Goal: Task Accomplishment & Management: Complete application form

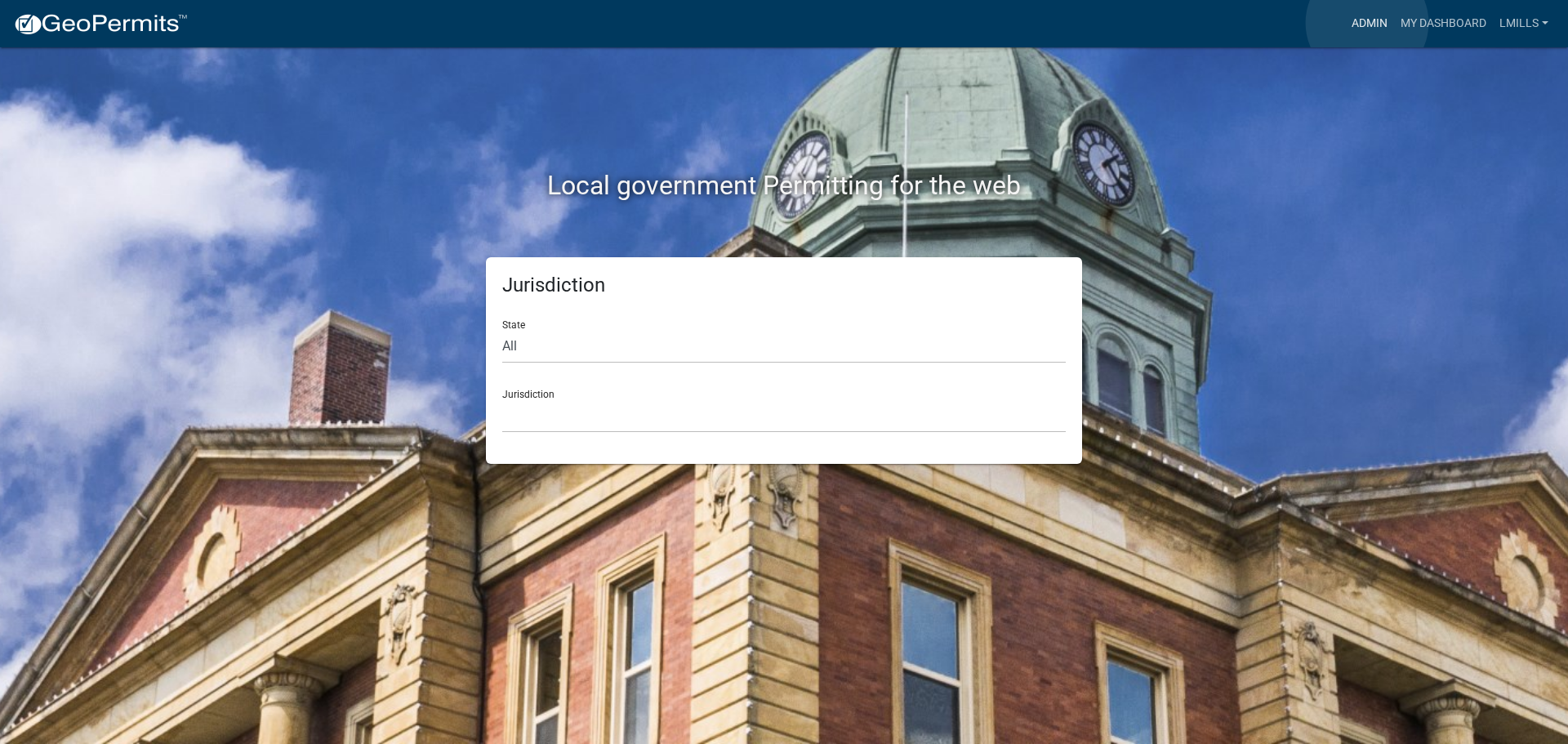
click at [1368, 23] on link "Admin" at bounding box center [1370, 23] width 49 height 31
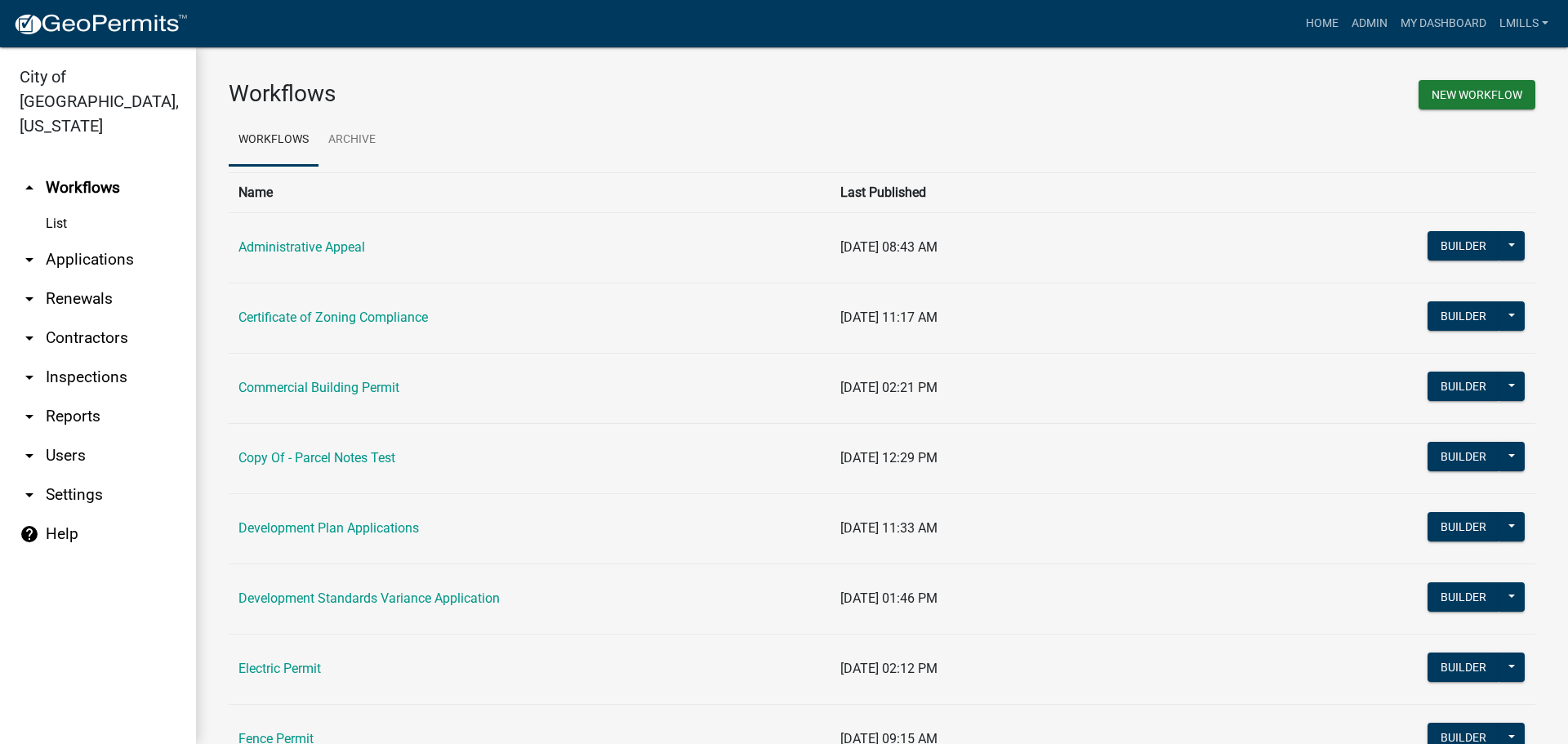
click at [94, 240] on link "arrow_drop_down Applications" at bounding box center [98, 260] width 196 height 40
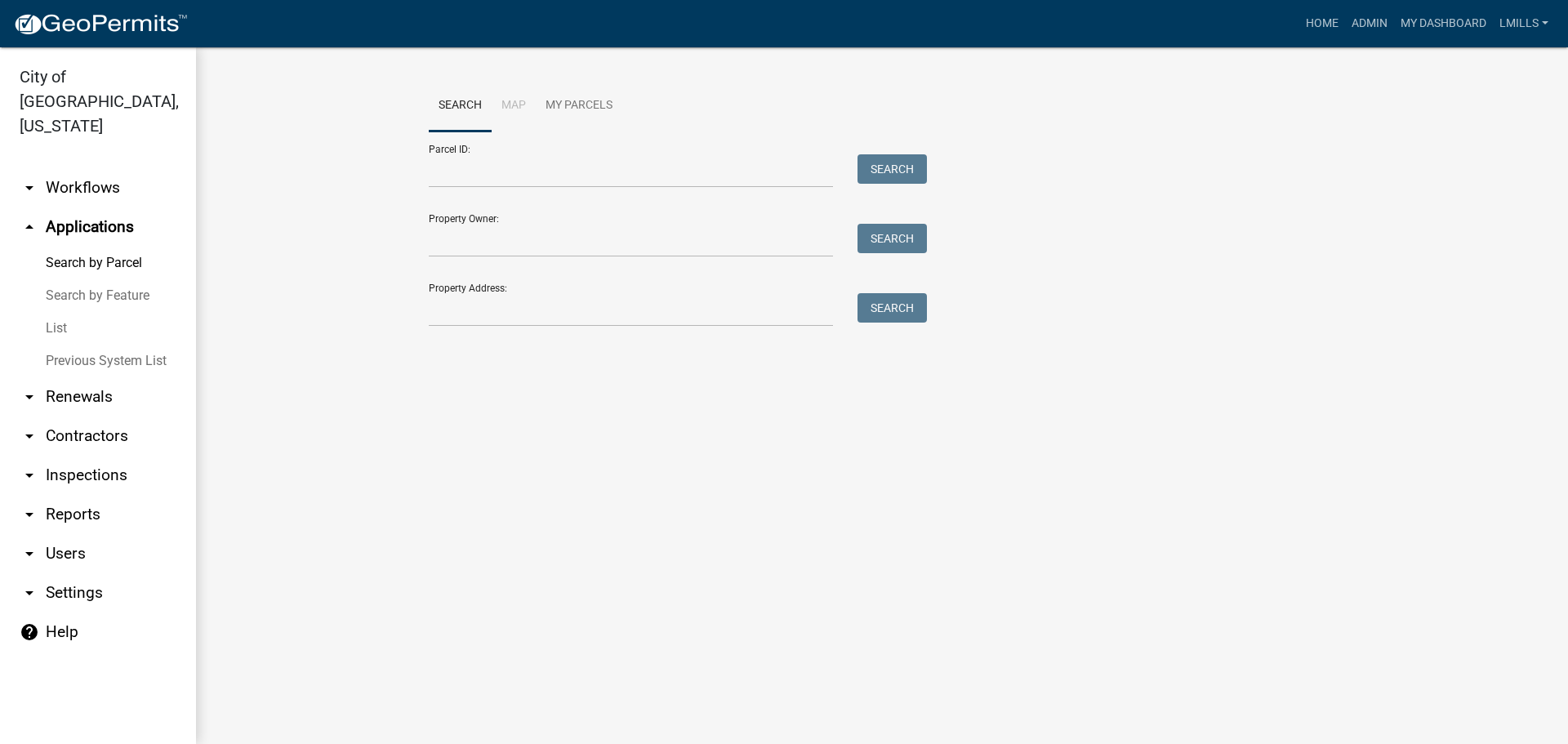
click at [83, 168] on link "arrow_drop_down Workflows" at bounding box center [98, 188] width 196 height 40
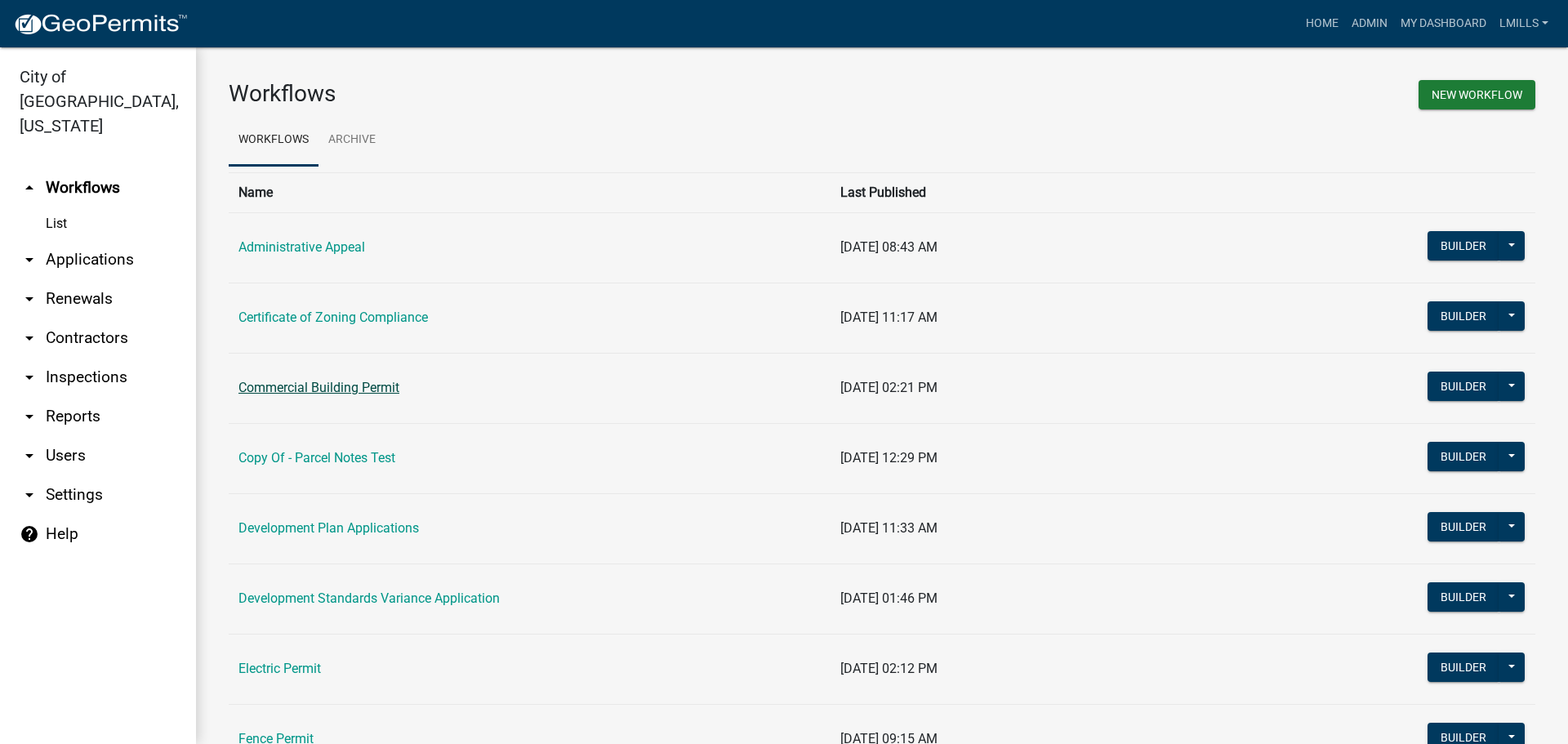
click at [318, 392] on link "Commercial Building Permit" at bounding box center [319, 388] width 161 height 16
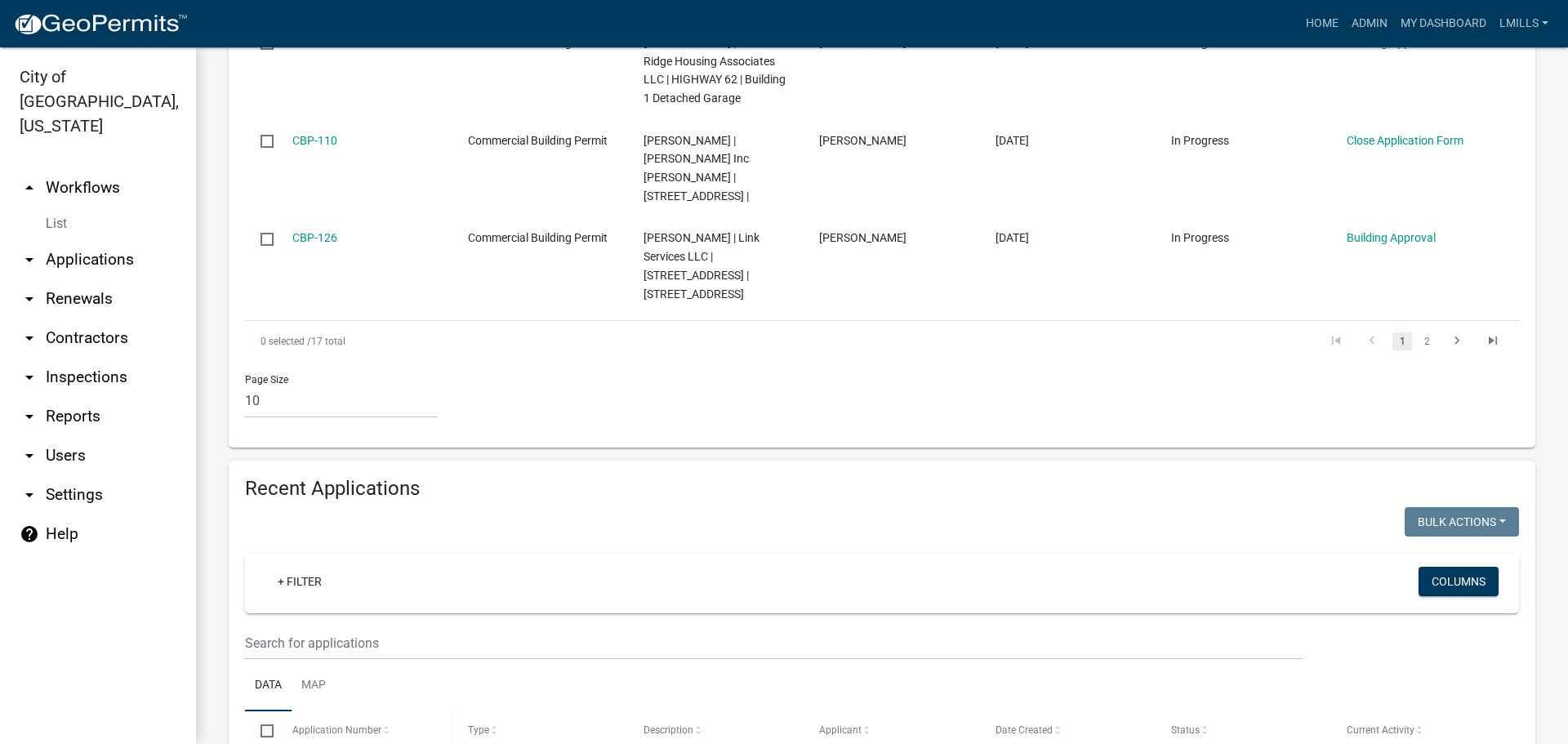
scroll to position [1226, 0]
click at [418, 626] on input "text" at bounding box center [773, 643] width 1058 height 34
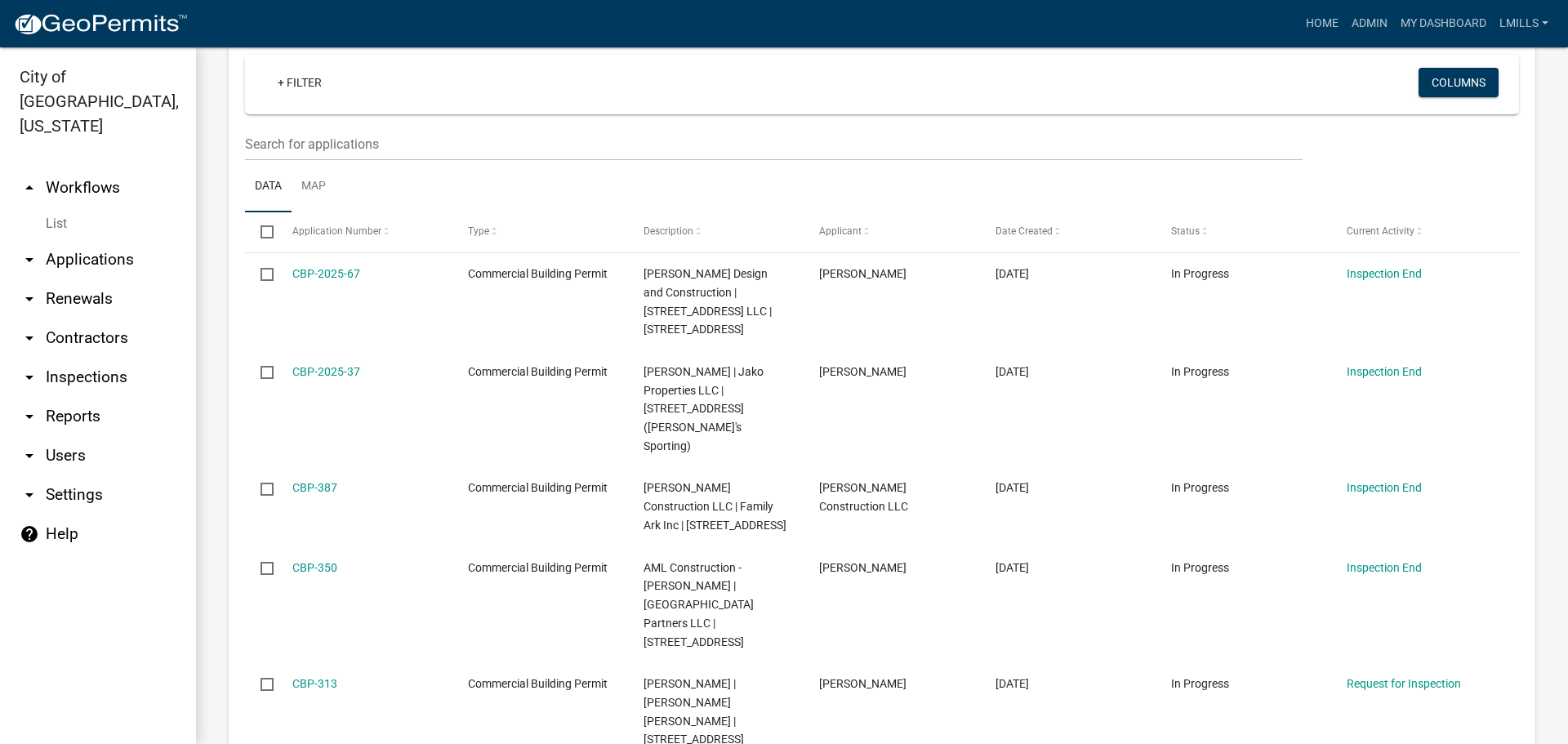
scroll to position [0, 0]
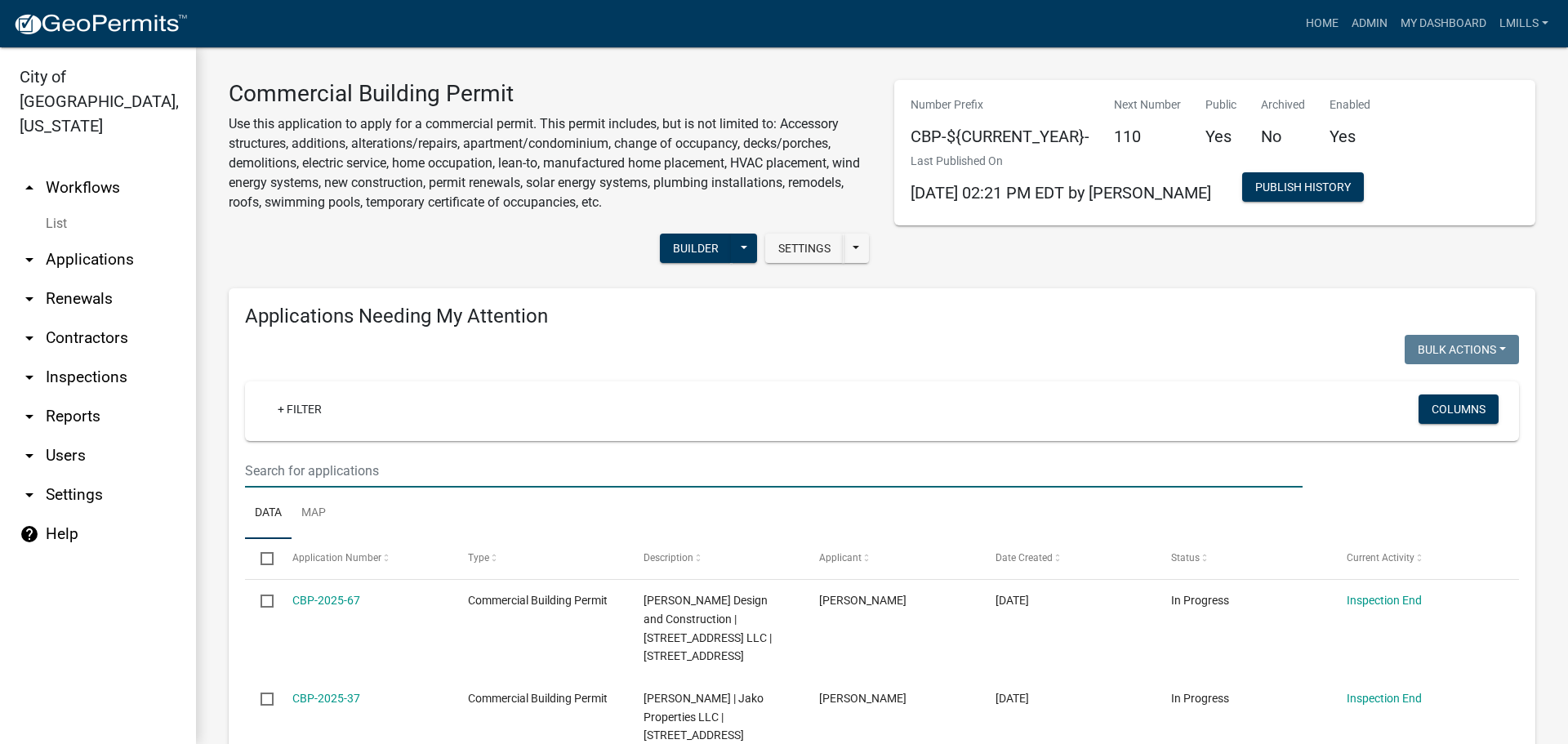
click at [434, 474] on input "text" at bounding box center [773, 471] width 1058 height 34
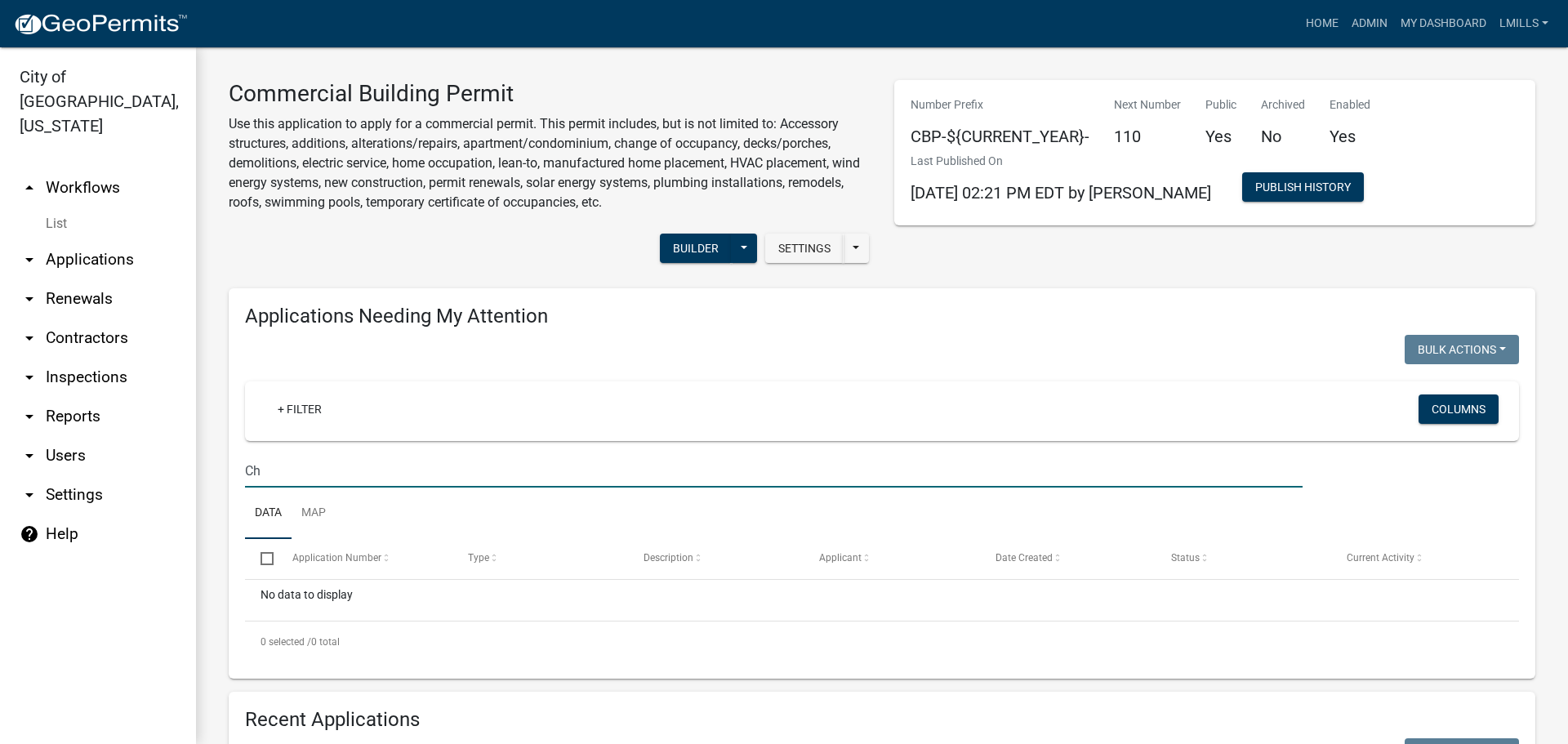
type input "C"
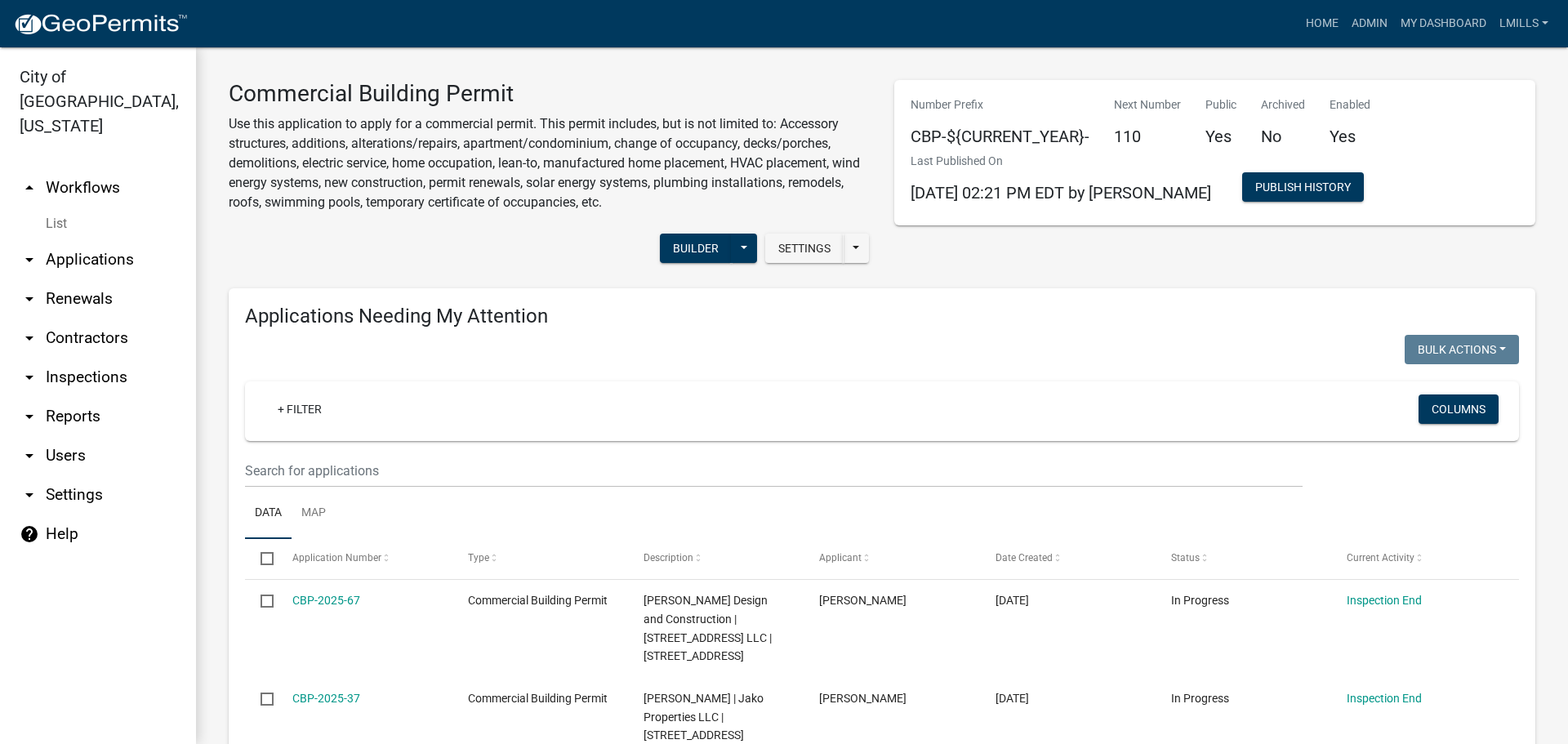
click at [84, 240] on link "arrow_drop_down Applications" at bounding box center [98, 260] width 196 height 40
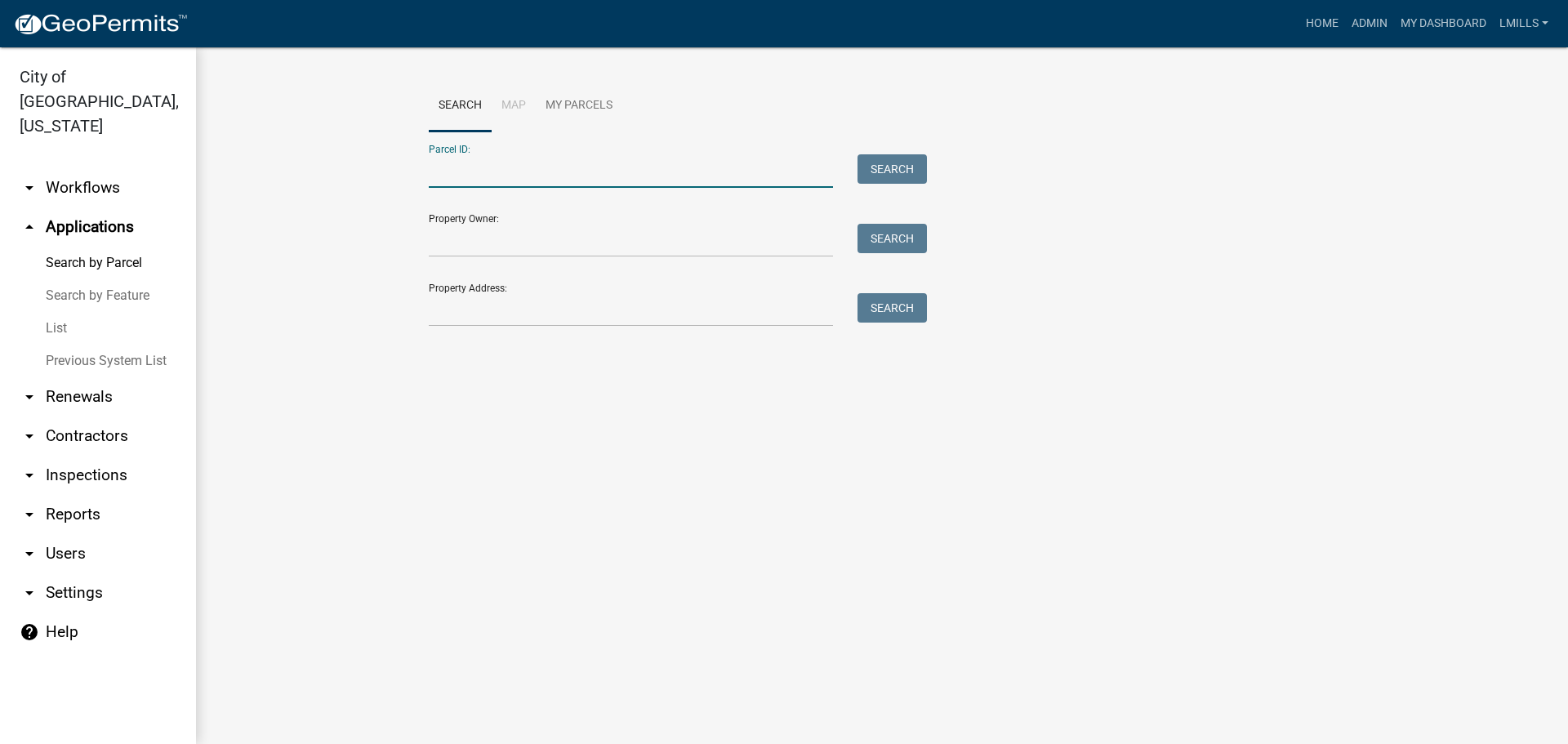
click at [521, 177] on input "Parcel ID:" at bounding box center [630, 171] width 404 height 34
type input "10-19-02-201-316.000-009"
click at [906, 165] on button "Search" at bounding box center [892, 169] width 69 height 30
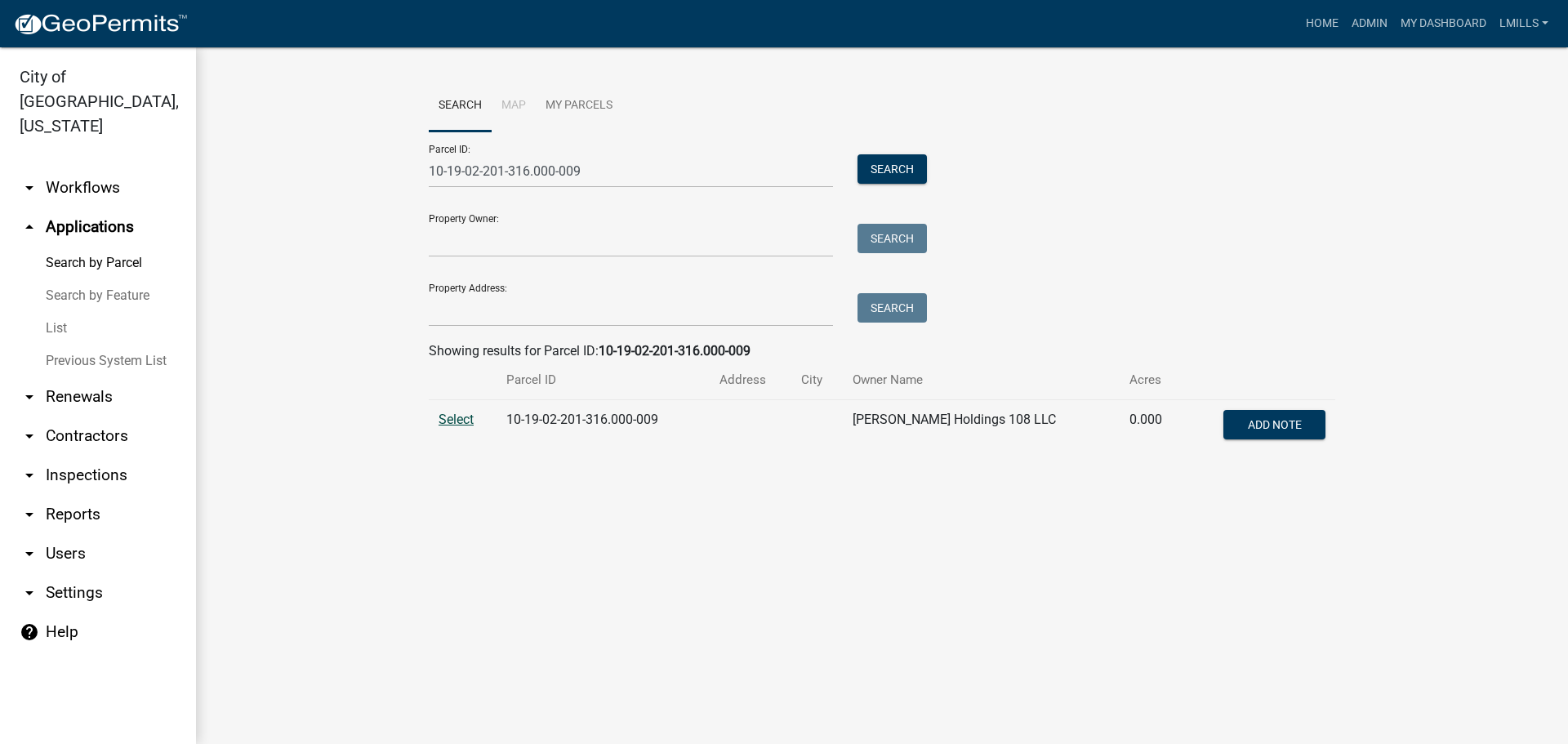
click at [442, 418] on span "Select" at bounding box center [456, 420] width 36 height 16
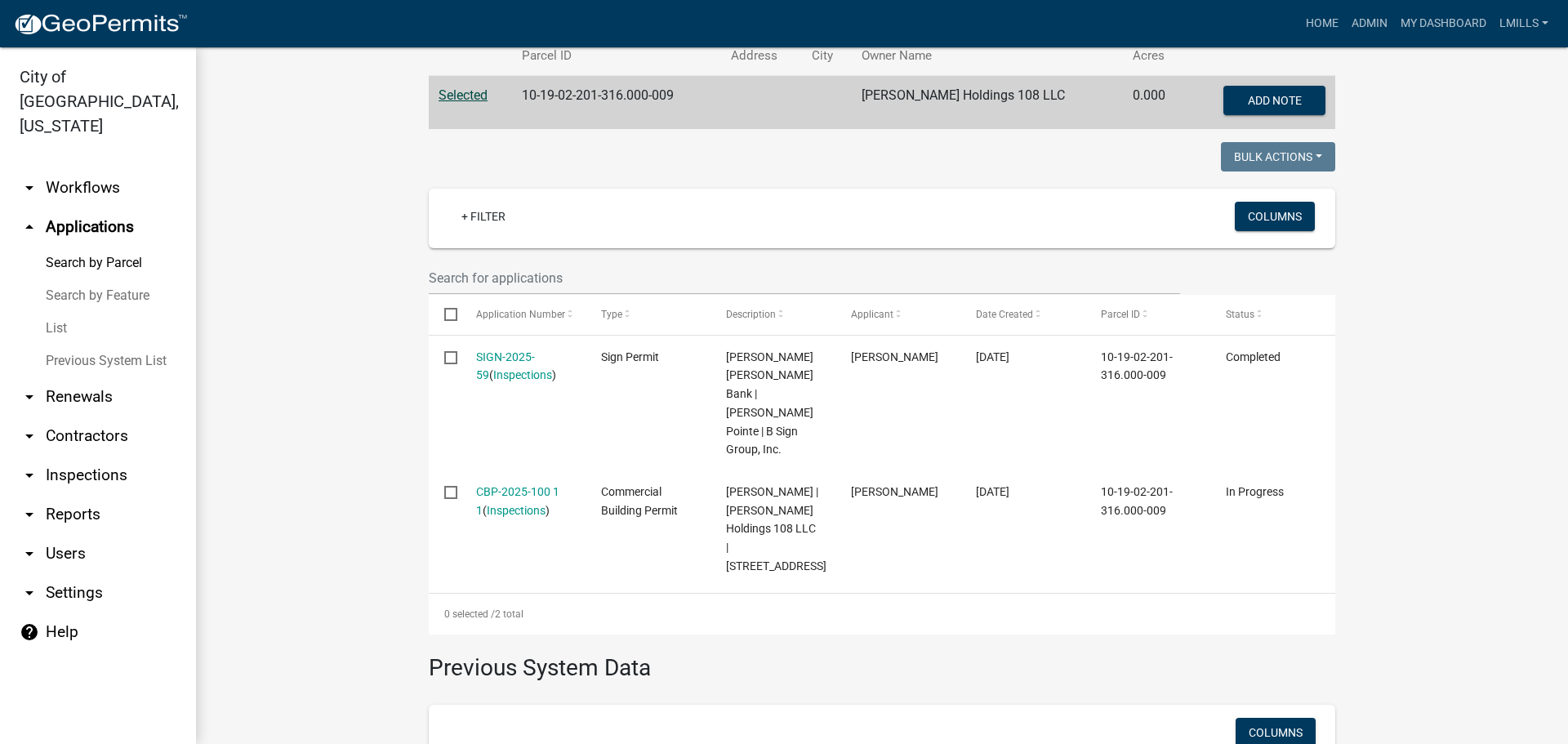
scroll to position [327, 0]
click at [92, 495] on link "arrow_drop_down Reports" at bounding box center [98, 515] width 196 height 40
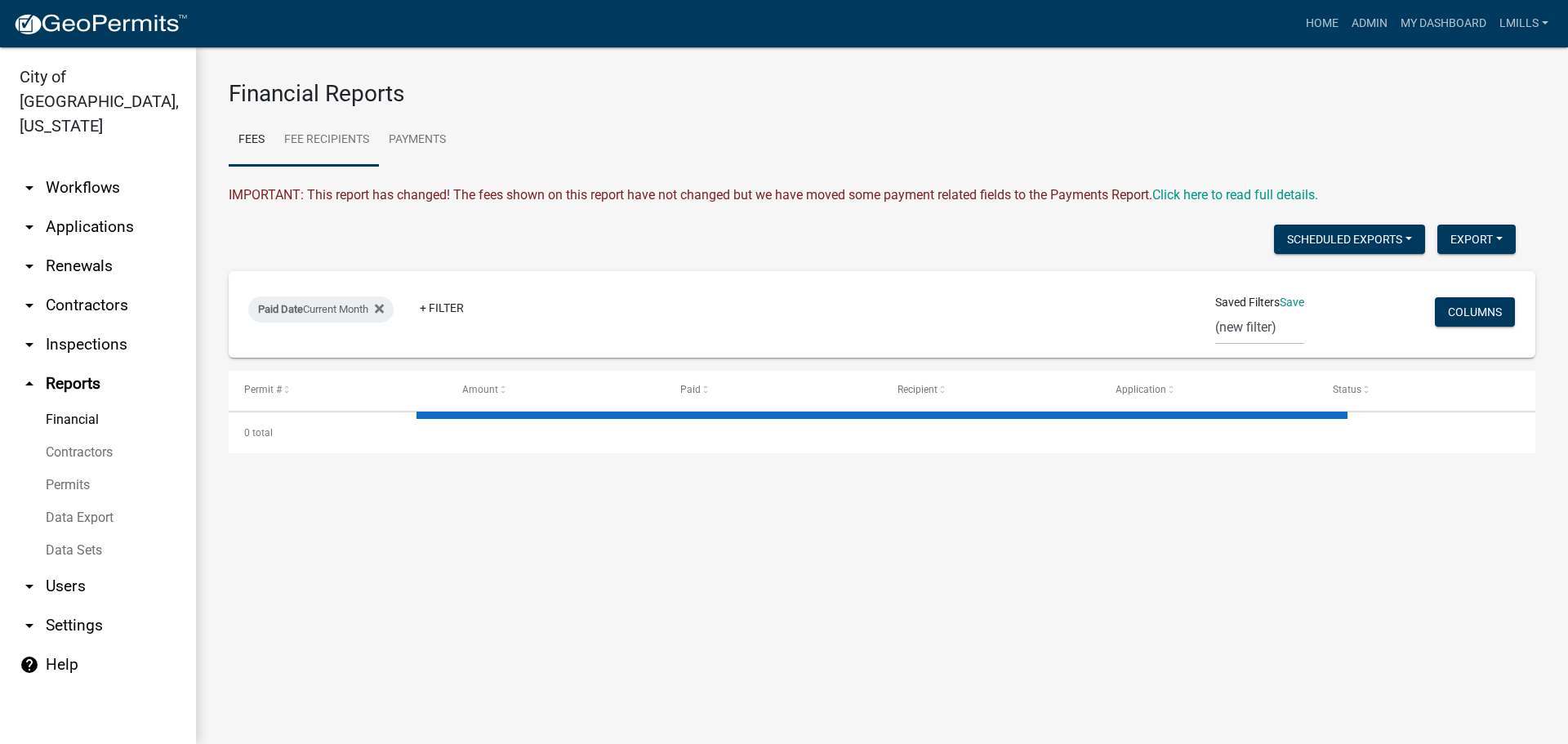
click at [334, 139] on link "Fee Recipients" at bounding box center [327, 140] width 105 height 52
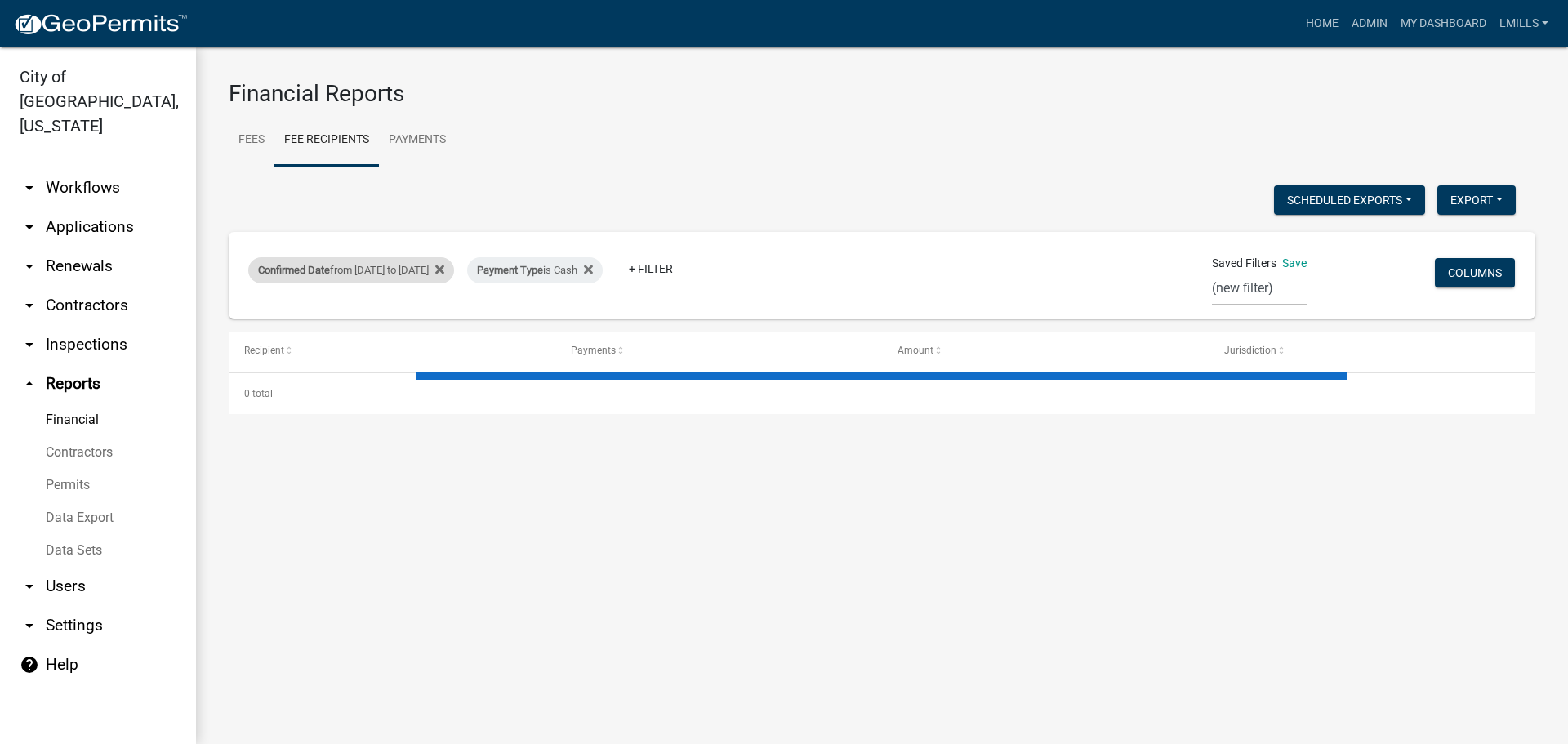
click at [454, 269] on div "Confirmed Date from 10/08/2025 to 10/08/2025" at bounding box center [351, 271] width 205 height 26
select select "custom"
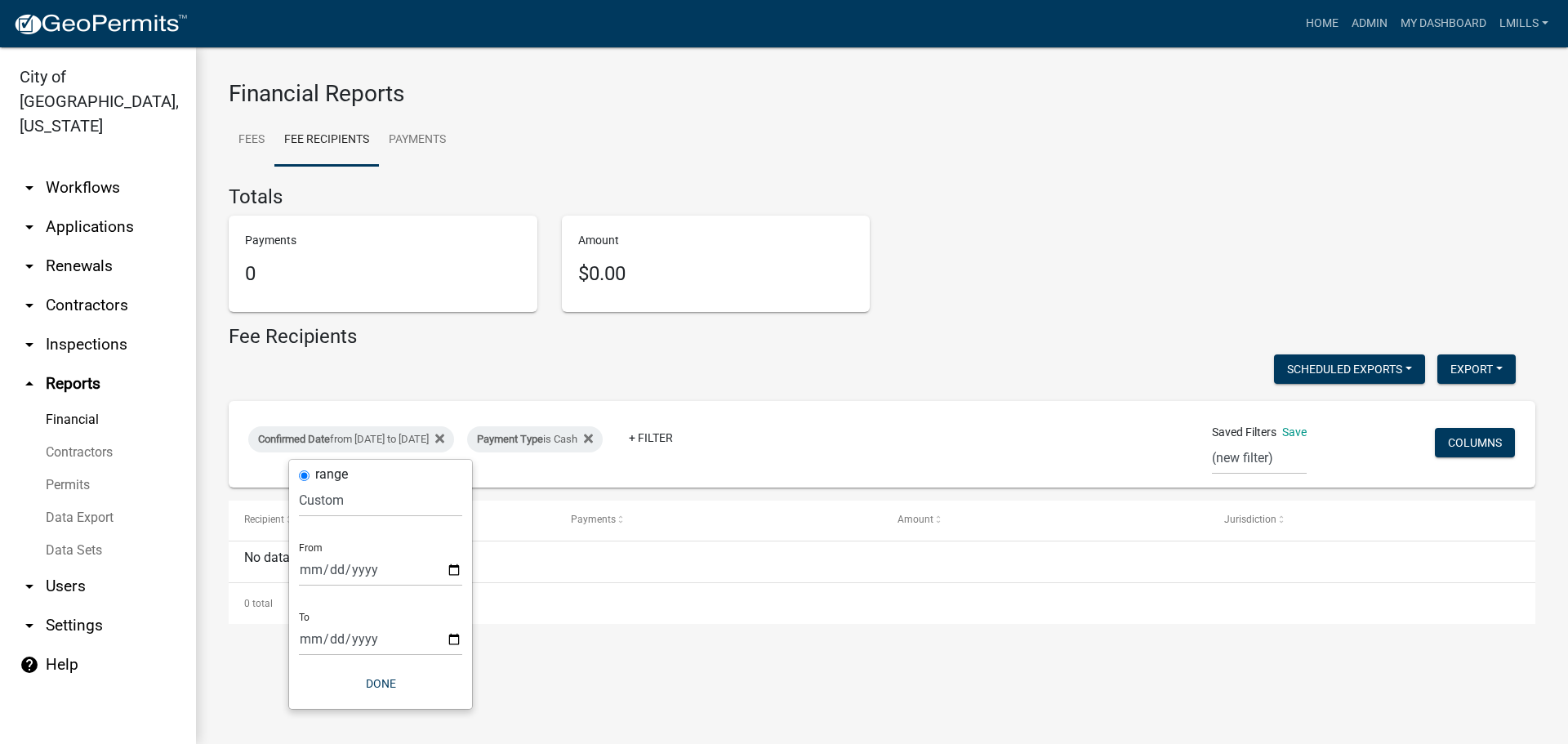
click at [456, 402] on div "Confirmed Date from 10/08/2025 to 10/08/2025 Payment Type is Cash + Filter Save…" at bounding box center [882, 445] width 1292 height 87
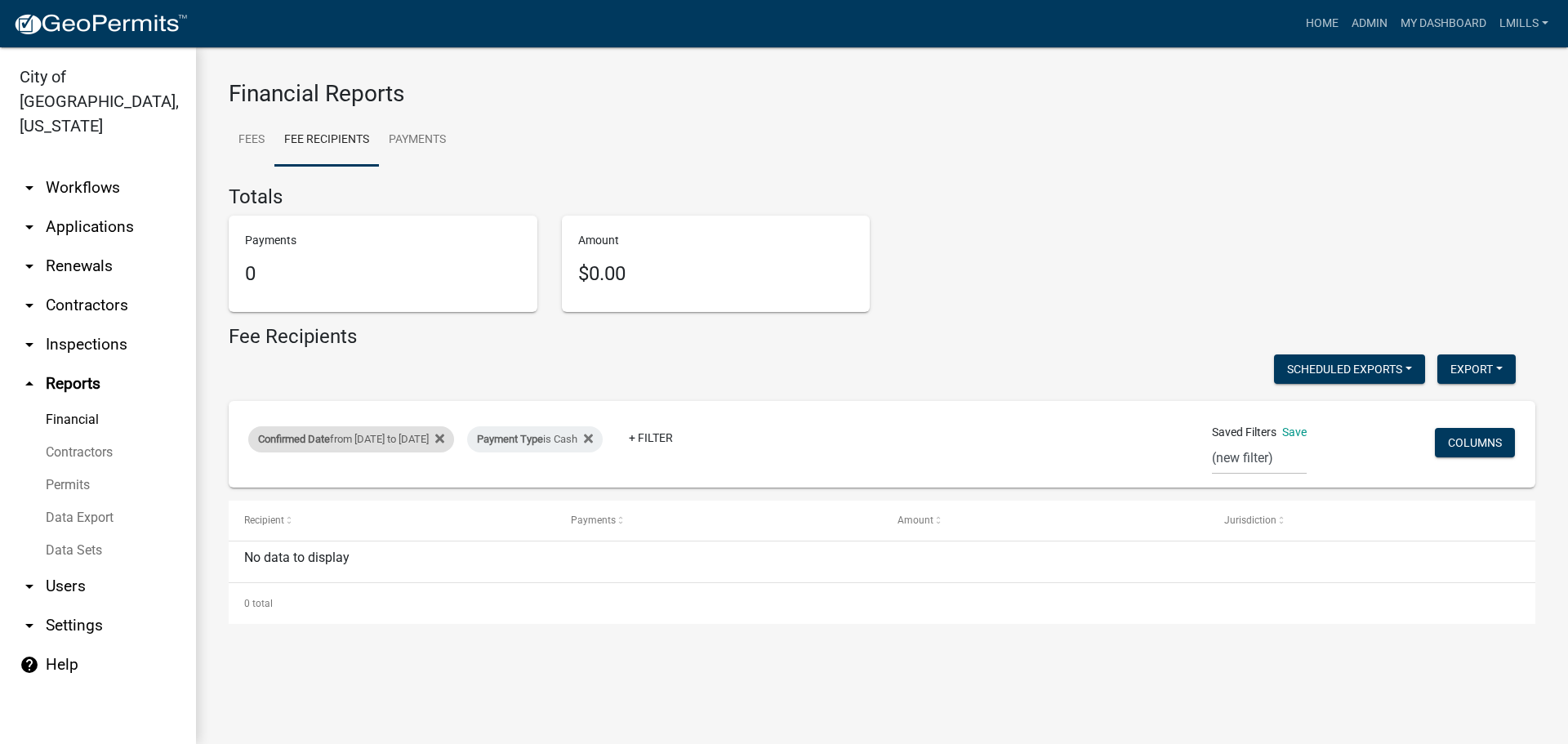
click at [454, 437] on div "Confirmed Date from 10/08/2025 to 10/08/2025" at bounding box center [351, 440] width 205 height 26
select select "custom"
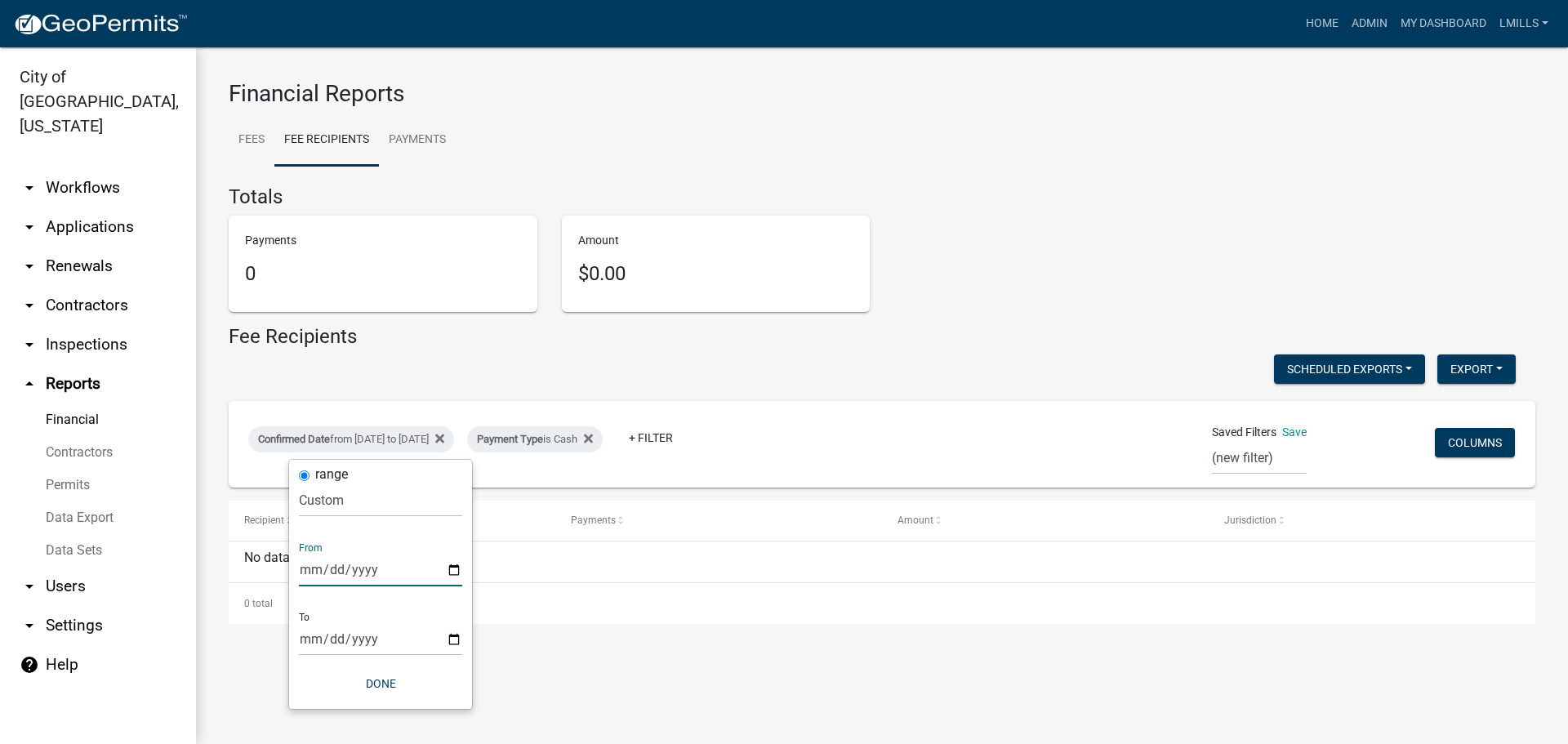
click at [458, 575] on input "2025-10-08" at bounding box center [380, 570] width 163 height 34
type input "2025-10-09"
click at [452, 640] on input "2025-10-08" at bounding box center [380, 639] width 163 height 34
type input "2025-10-09"
click at [370, 682] on button "Done" at bounding box center [380, 684] width 163 height 30
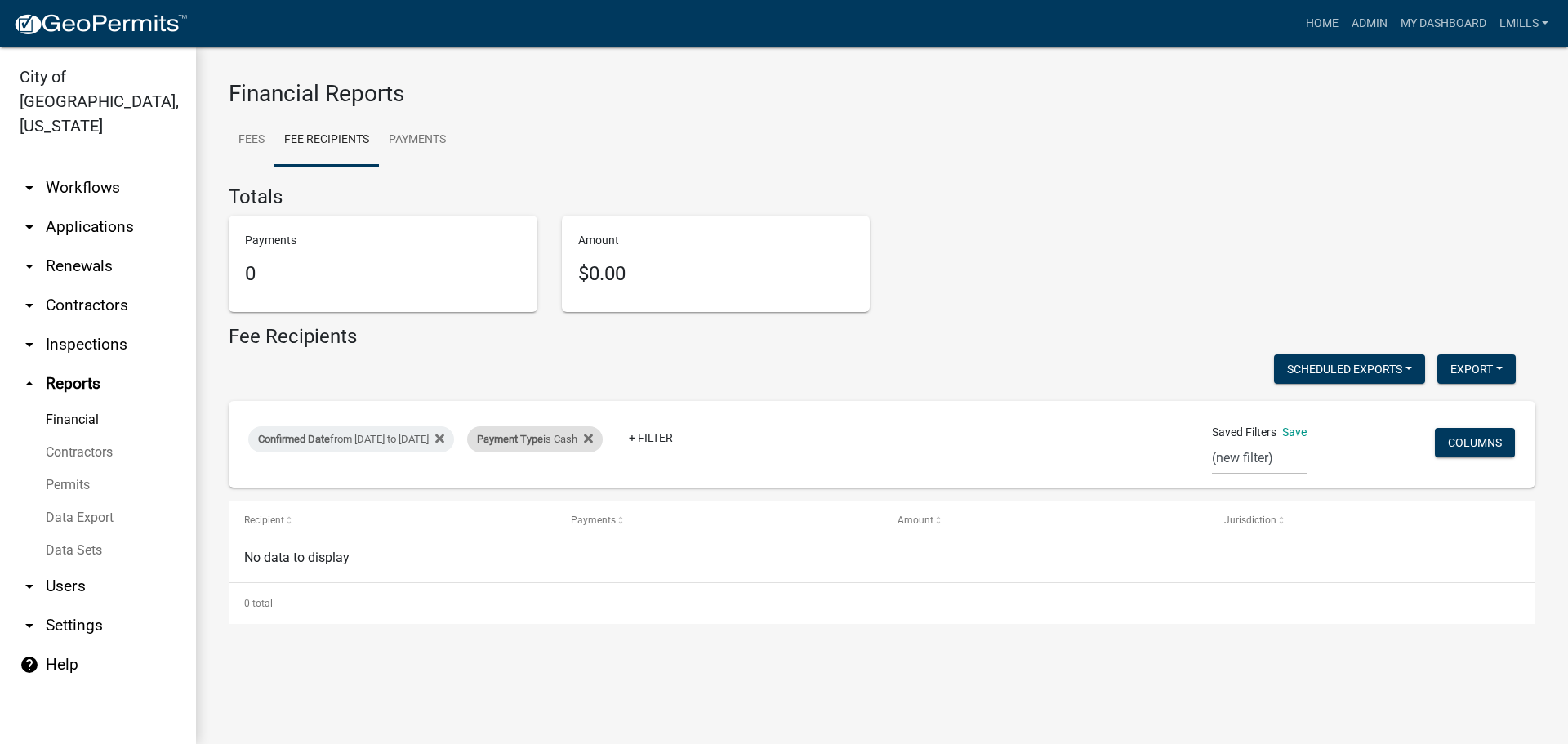
click at [543, 439] on span "Payment Type" at bounding box center [510, 439] width 66 height 12
click at [579, 496] on select "Select an option Online CreditCardPOS Check Cash" at bounding box center [594, 501] width 163 height 34
select select "Check"
click at [516, 484] on select "Select an option Online CreditCardPOS Check Cash" at bounding box center [594, 501] width 163 height 34
click at [599, 547] on button "Done" at bounding box center [597, 549] width 163 height 30
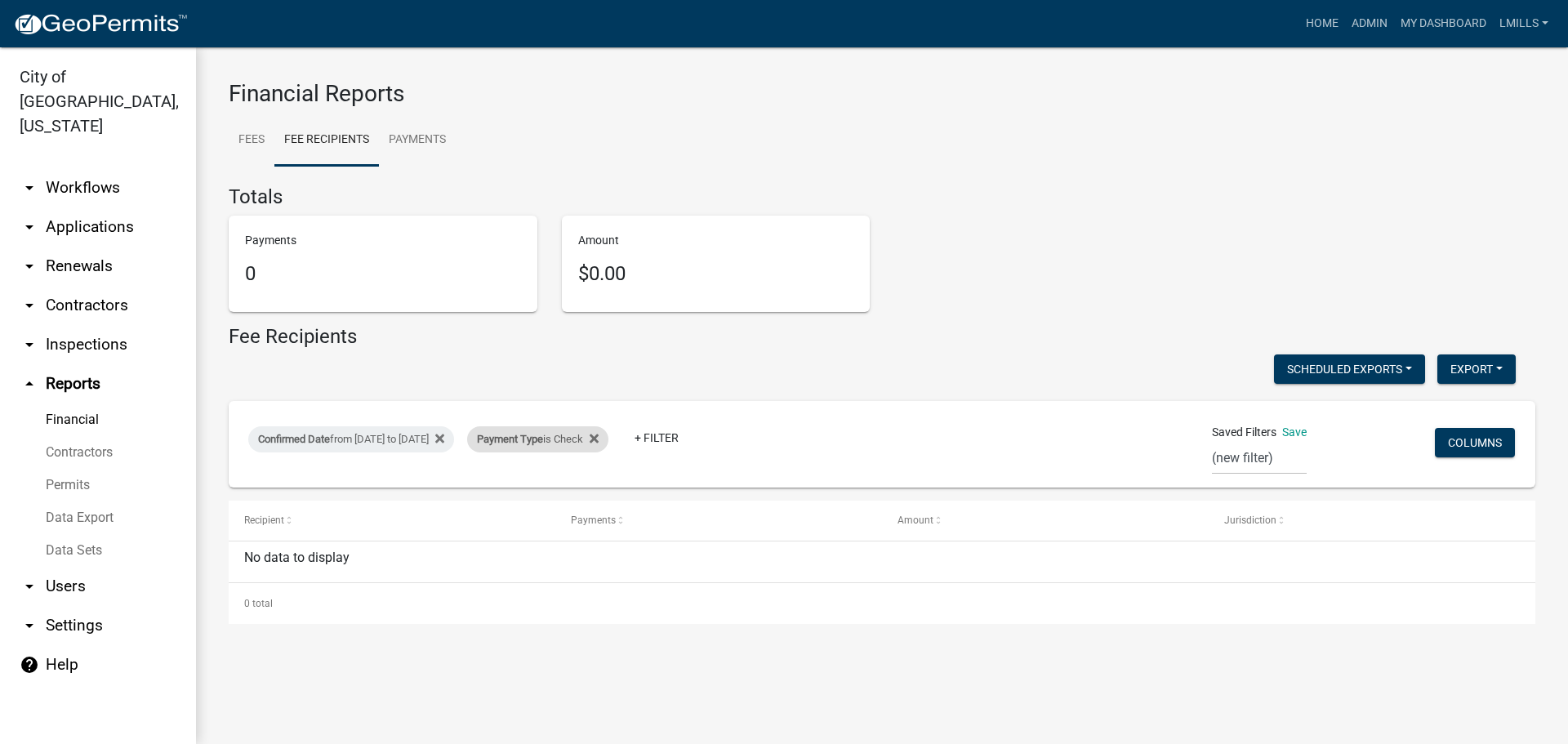
click at [607, 439] on div "Payment Type is Check" at bounding box center [537, 440] width 141 height 26
click at [592, 494] on select "Select an option Online CreditCardPOS Check Cash" at bounding box center [597, 501] width 163 height 34
select select "Online"
click at [516, 484] on select "Select an option Online CreditCardPOS Check Cash" at bounding box center [597, 501] width 163 height 34
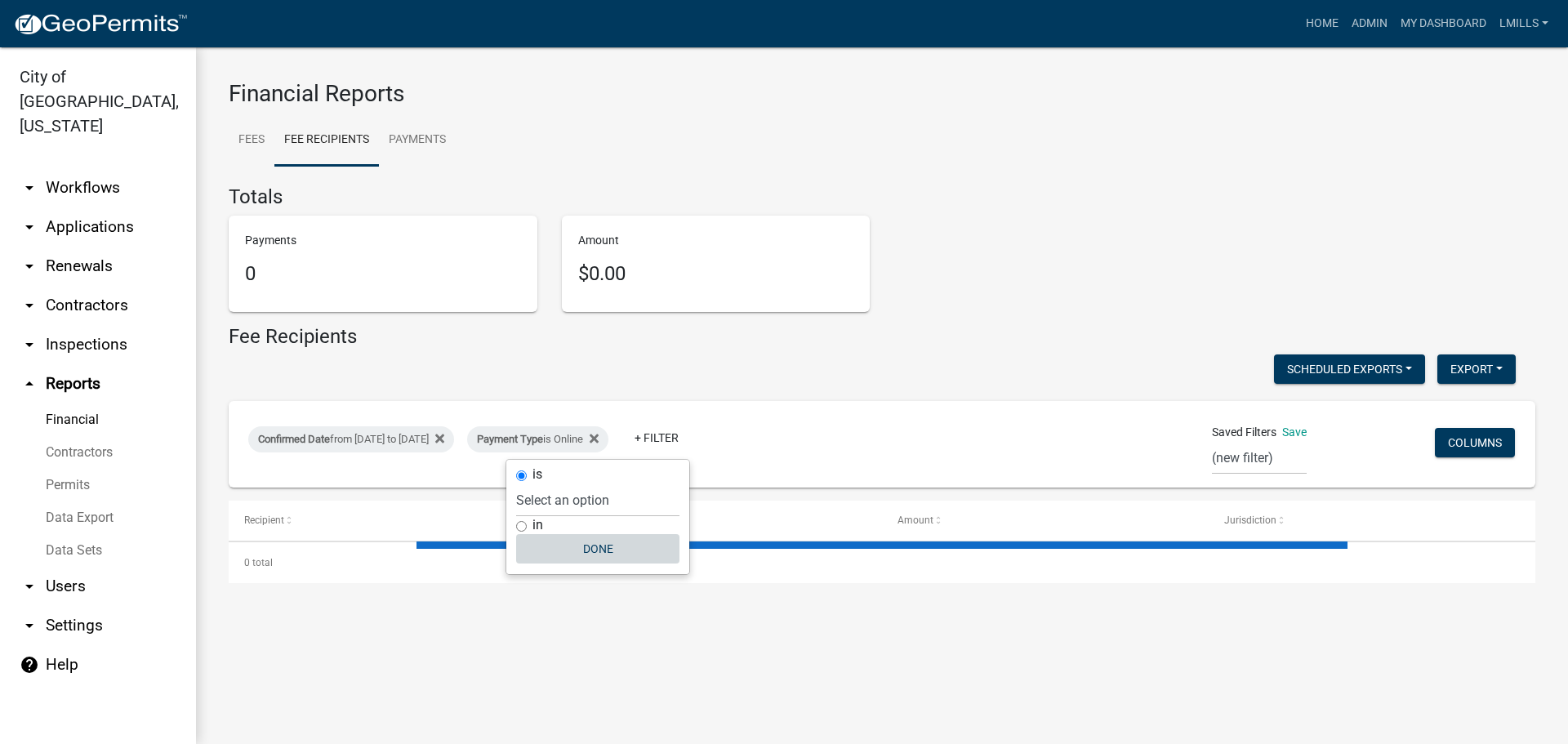
click at [598, 552] on button "Done" at bounding box center [597, 549] width 163 height 30
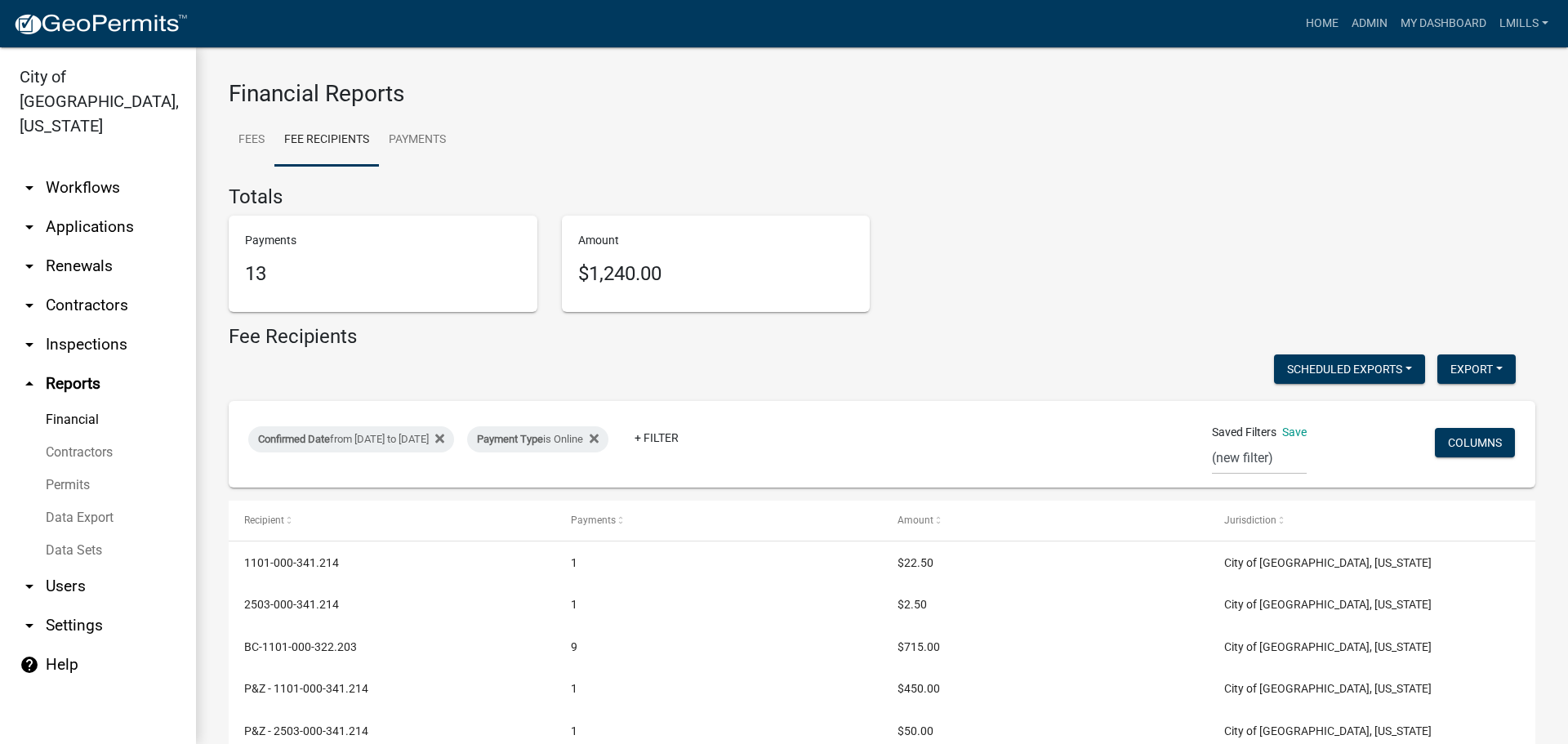
scroll to position [88, 0]
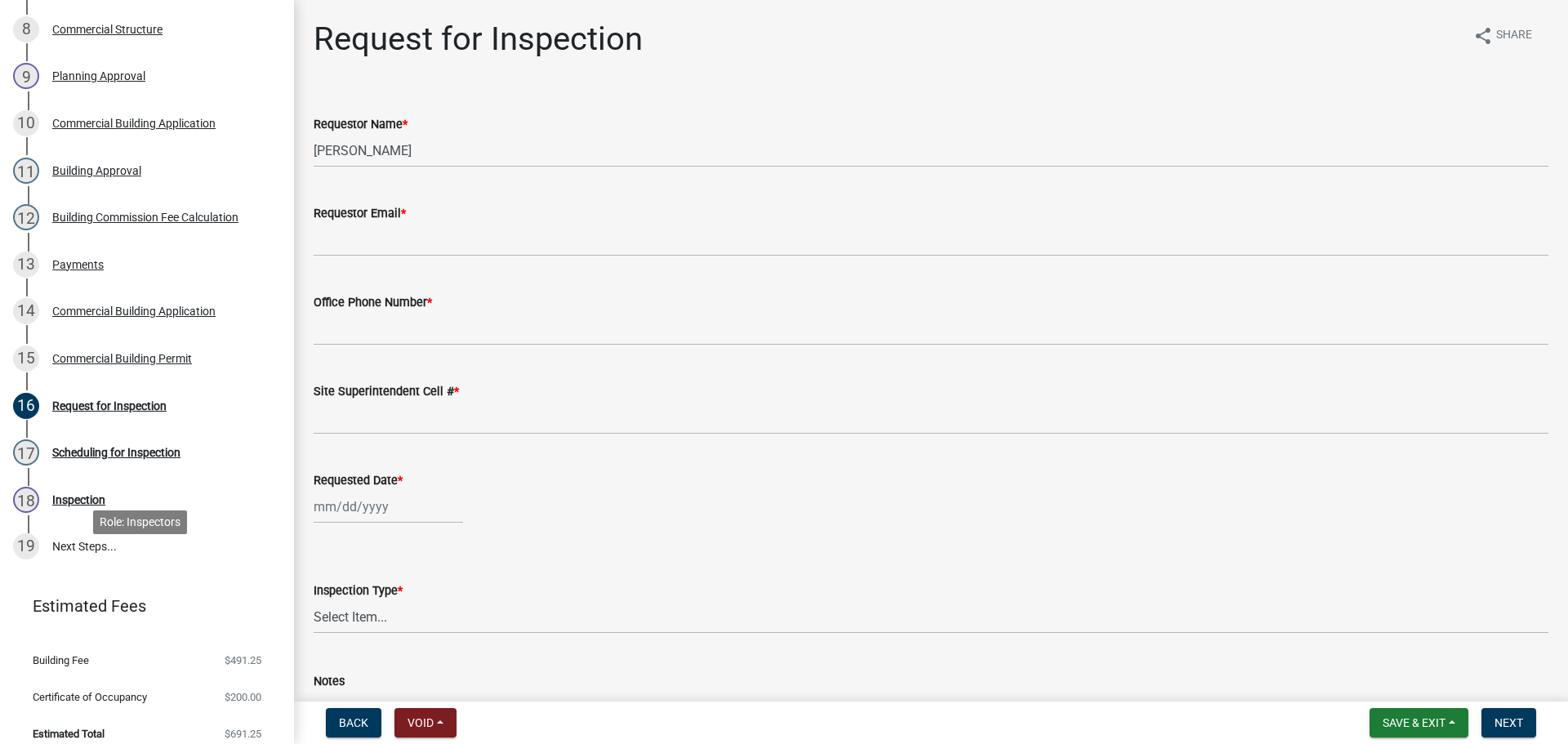
scroll to position [572, 0]
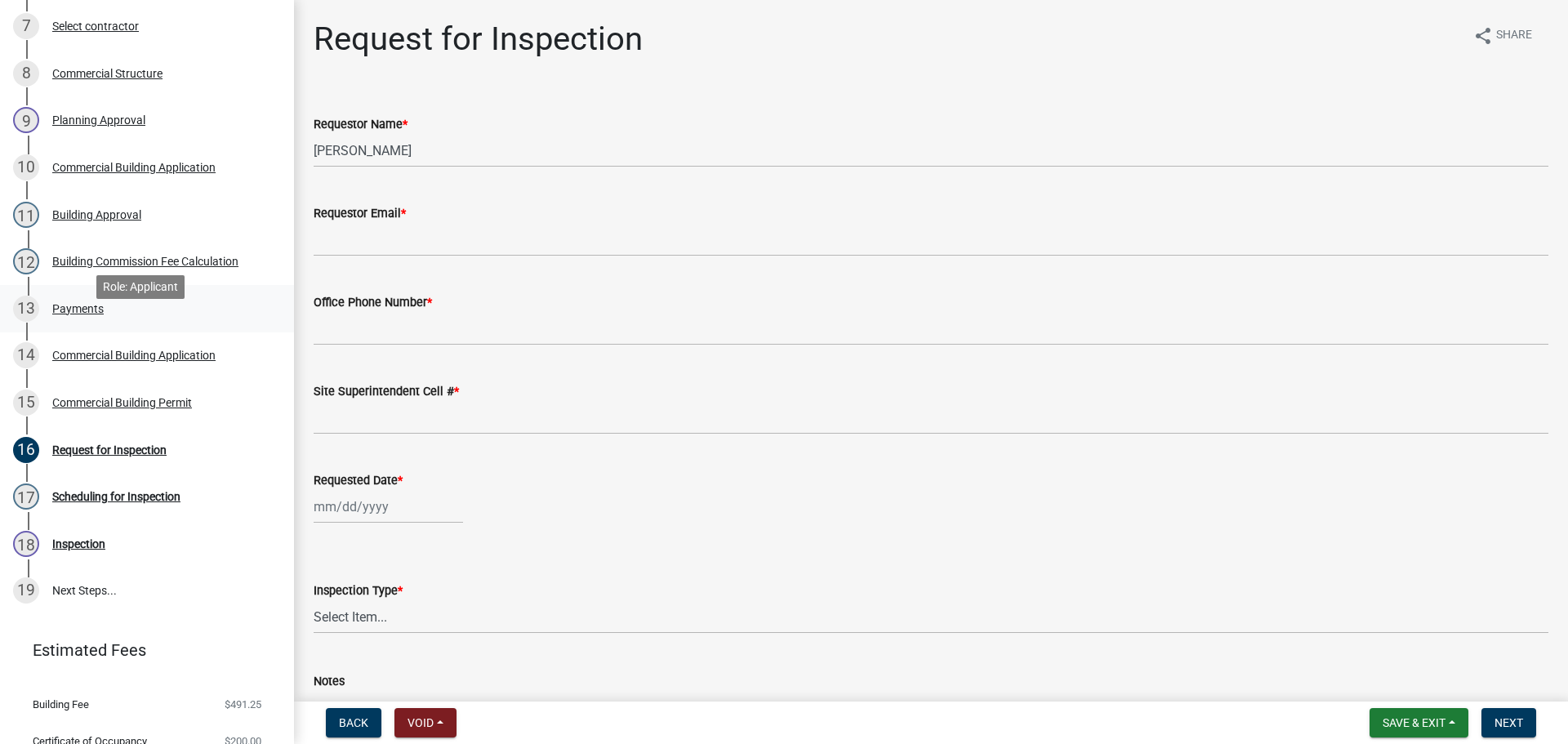
click at [73, 314] on div "Payments" at bounding box center [78, 309] width 51 height 12
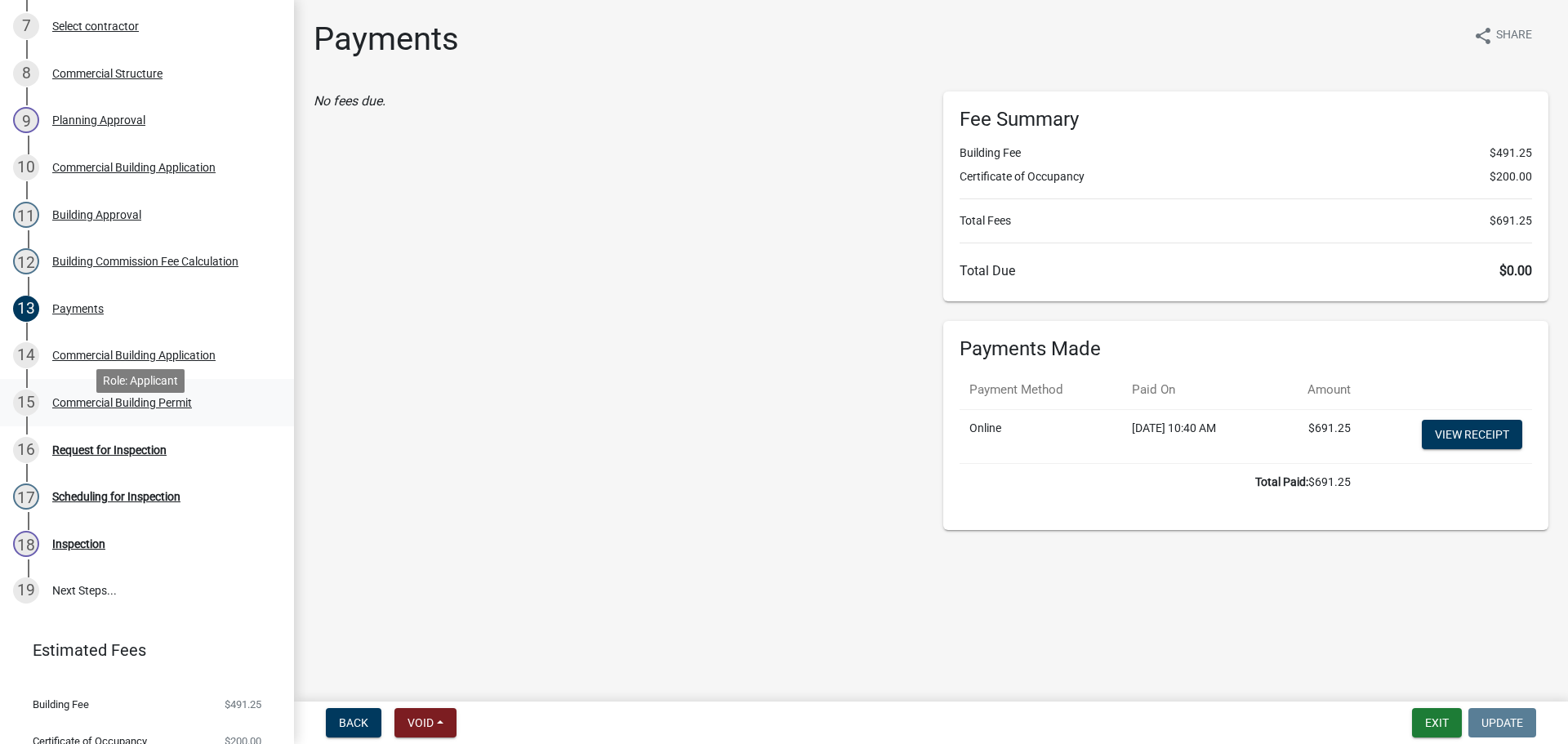
click at [137, 409] on div "Commercial Building Permit" at bounding box center [121, 403] width 139 height 12
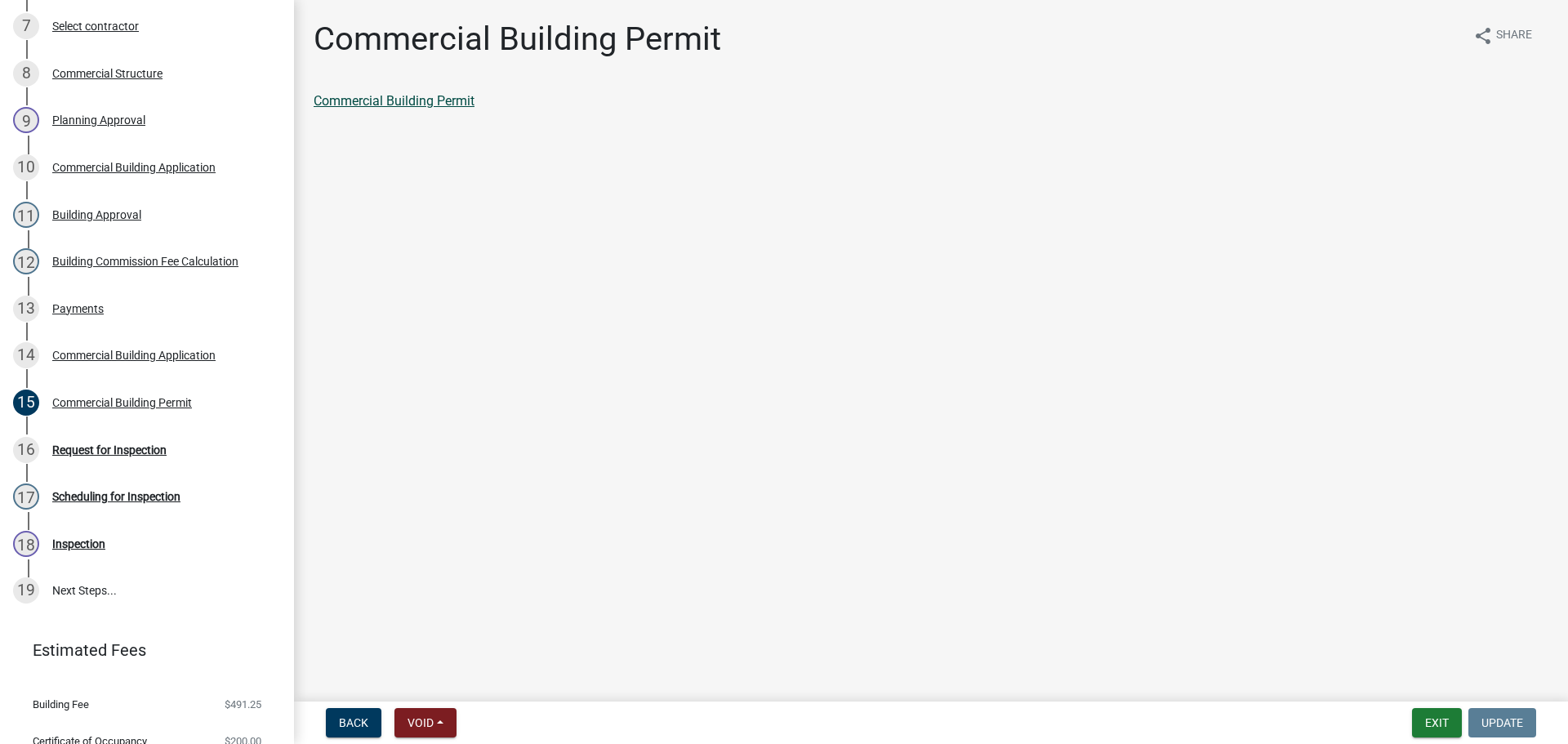
click at [464, 102] on link "Commercial Building Permit" at bounding box center [394, 101] width 161 height 16
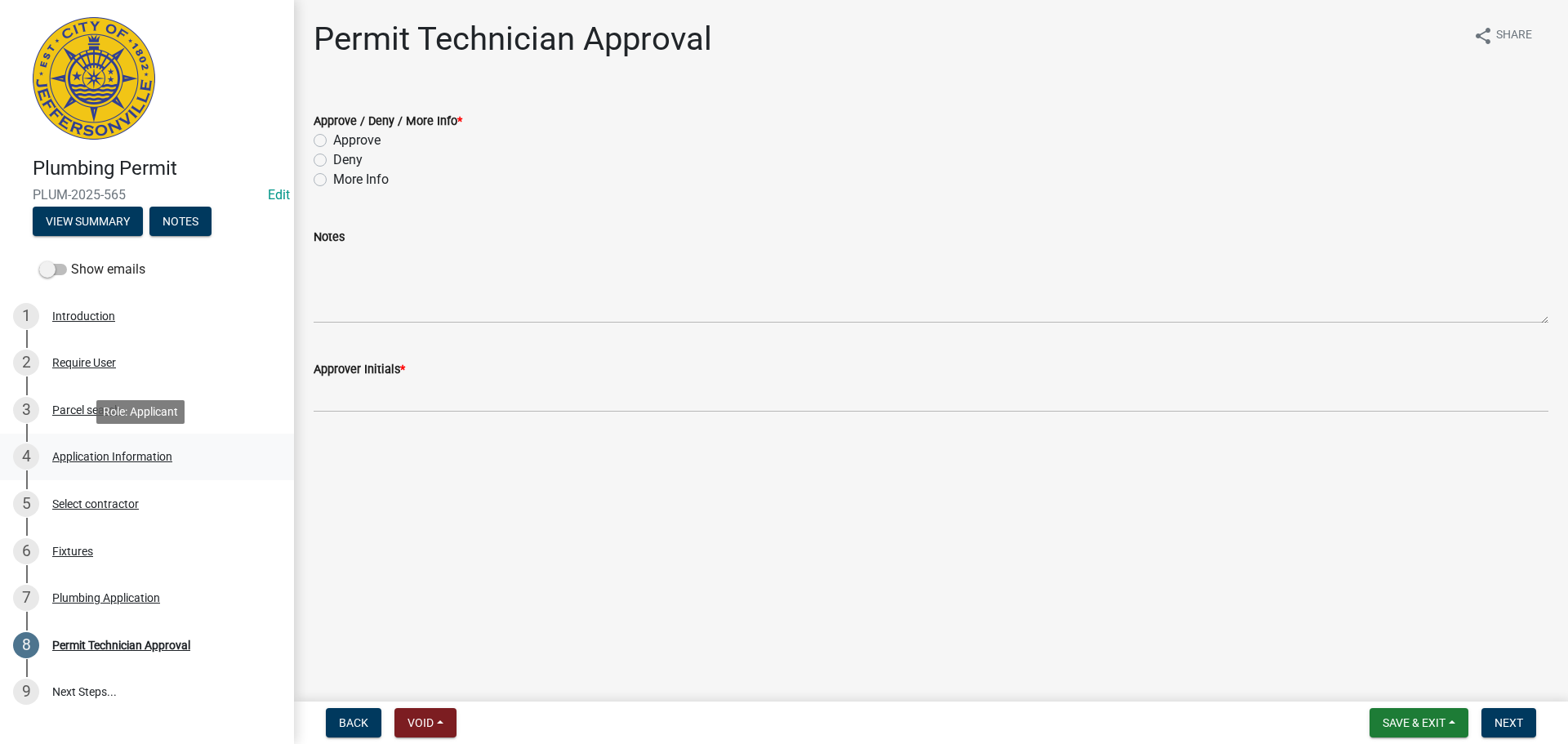
click at [144, 455] on div "Application Information" at bounding box center [113, 457] width 120 height 12
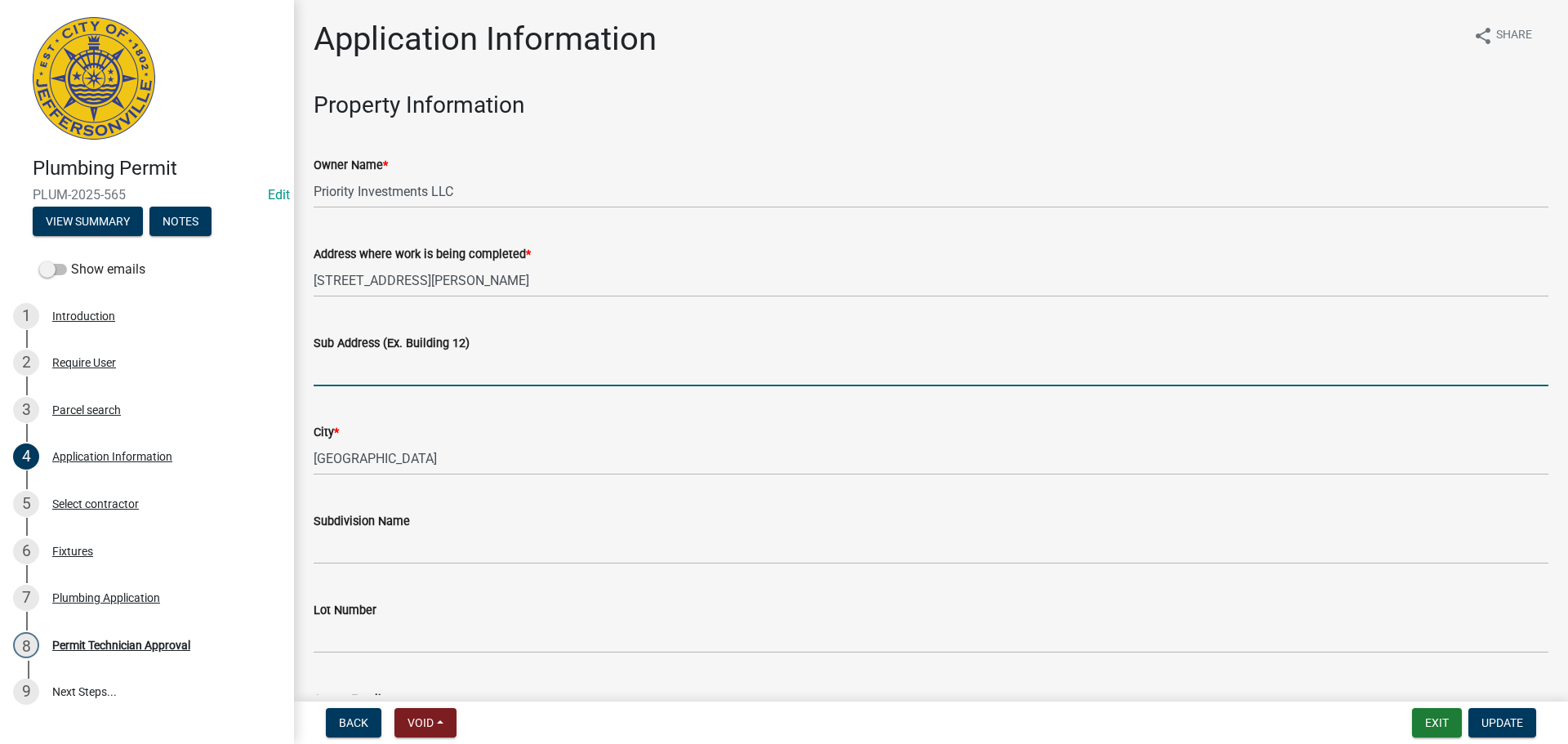
click at [434, 370] on input "Sub Address (Ex. Building 12)" at bounding box center [931, 370] width 1235 height 34
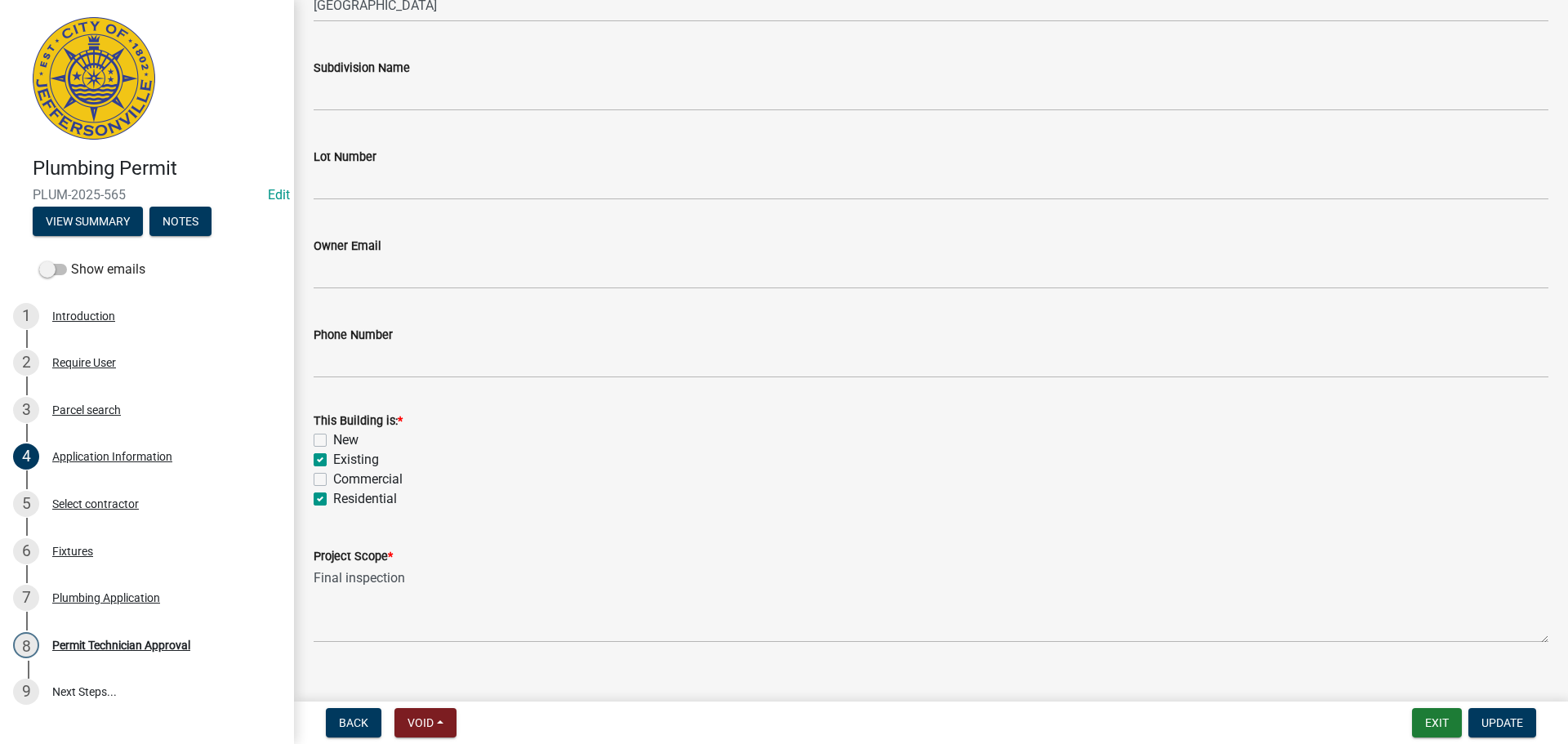
scroll to position [478, 0]
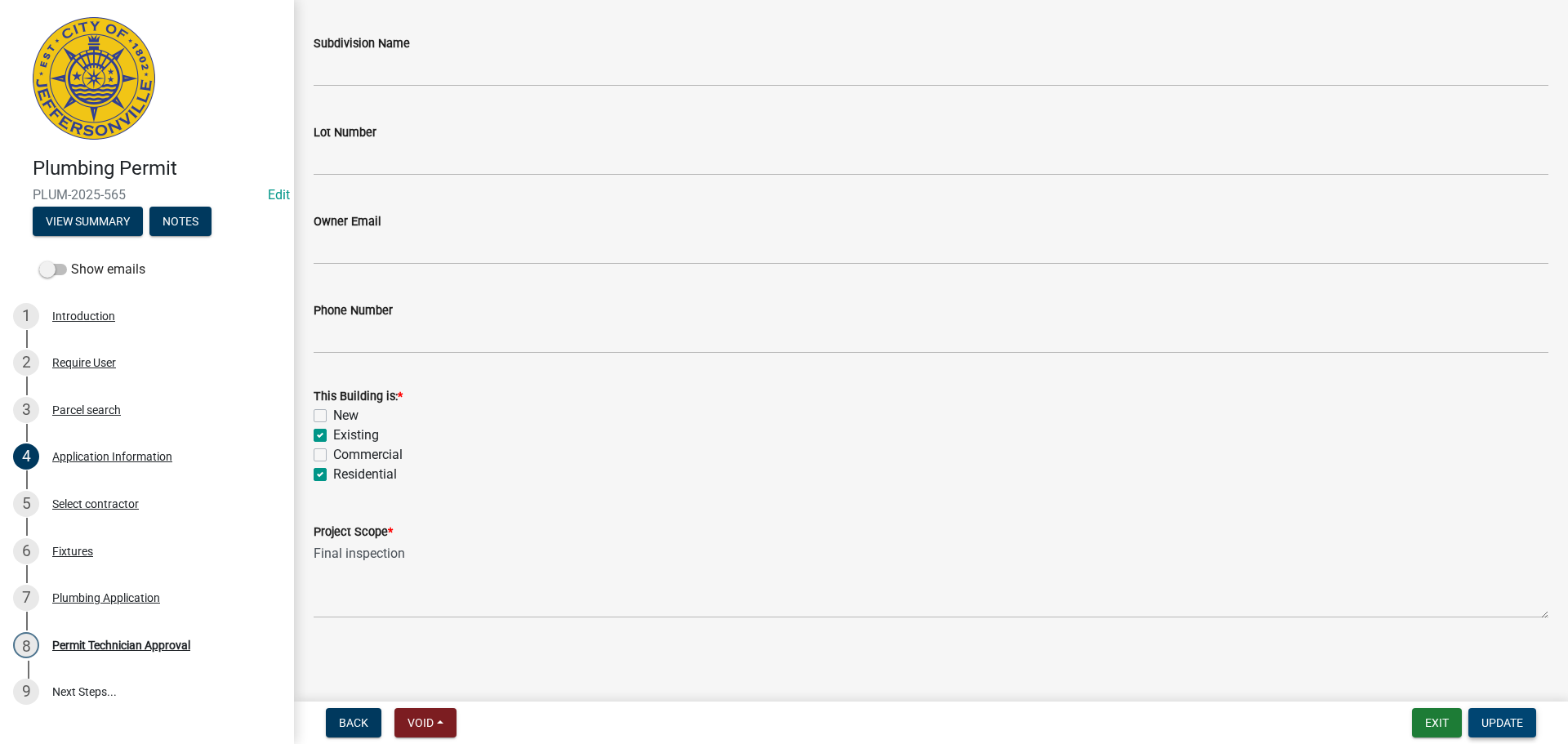
type input "904 Fulton Street"
click at [1533, 721] on button "Update" at bounding box center [1502, 723] width 68 height 30
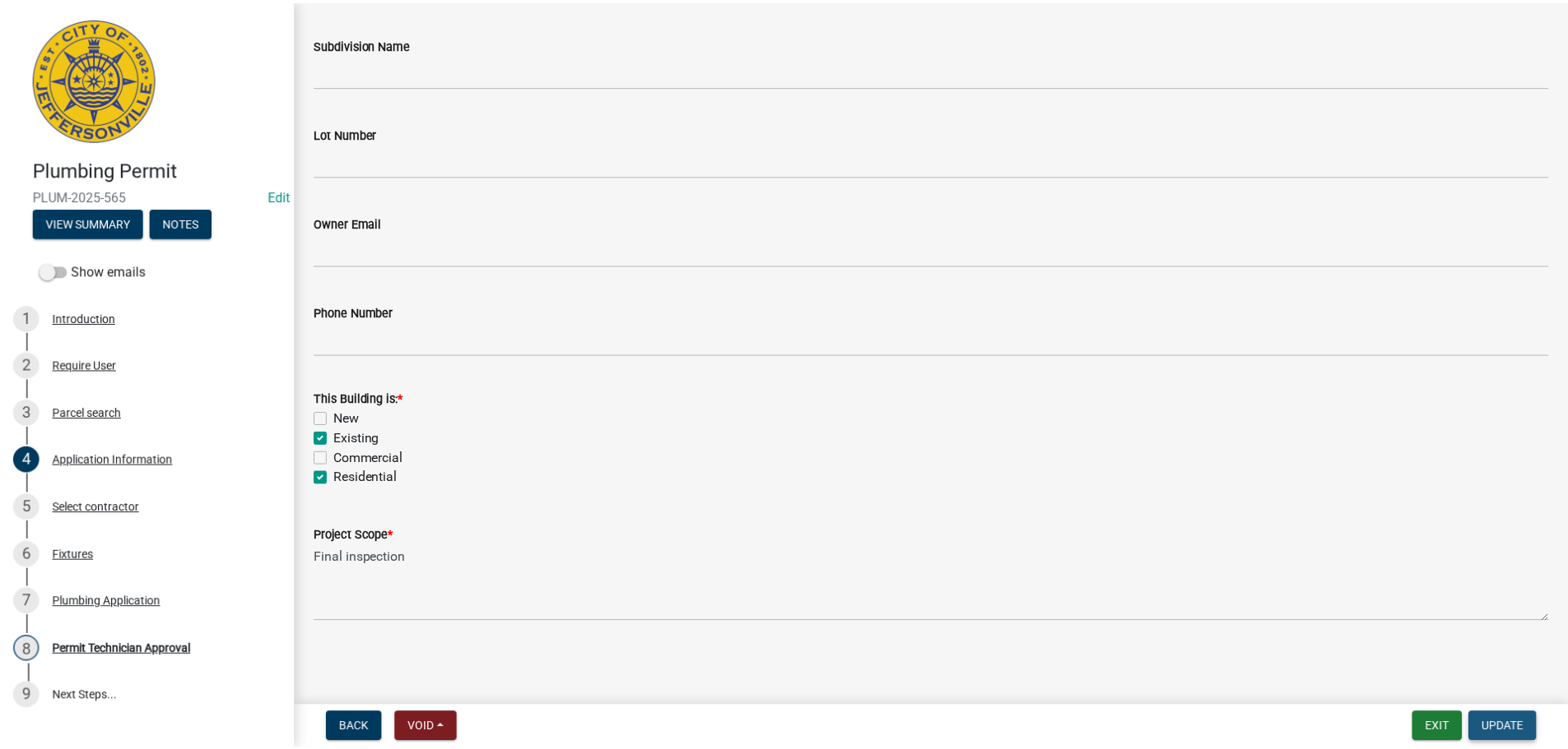
scroll to position [0, 0]
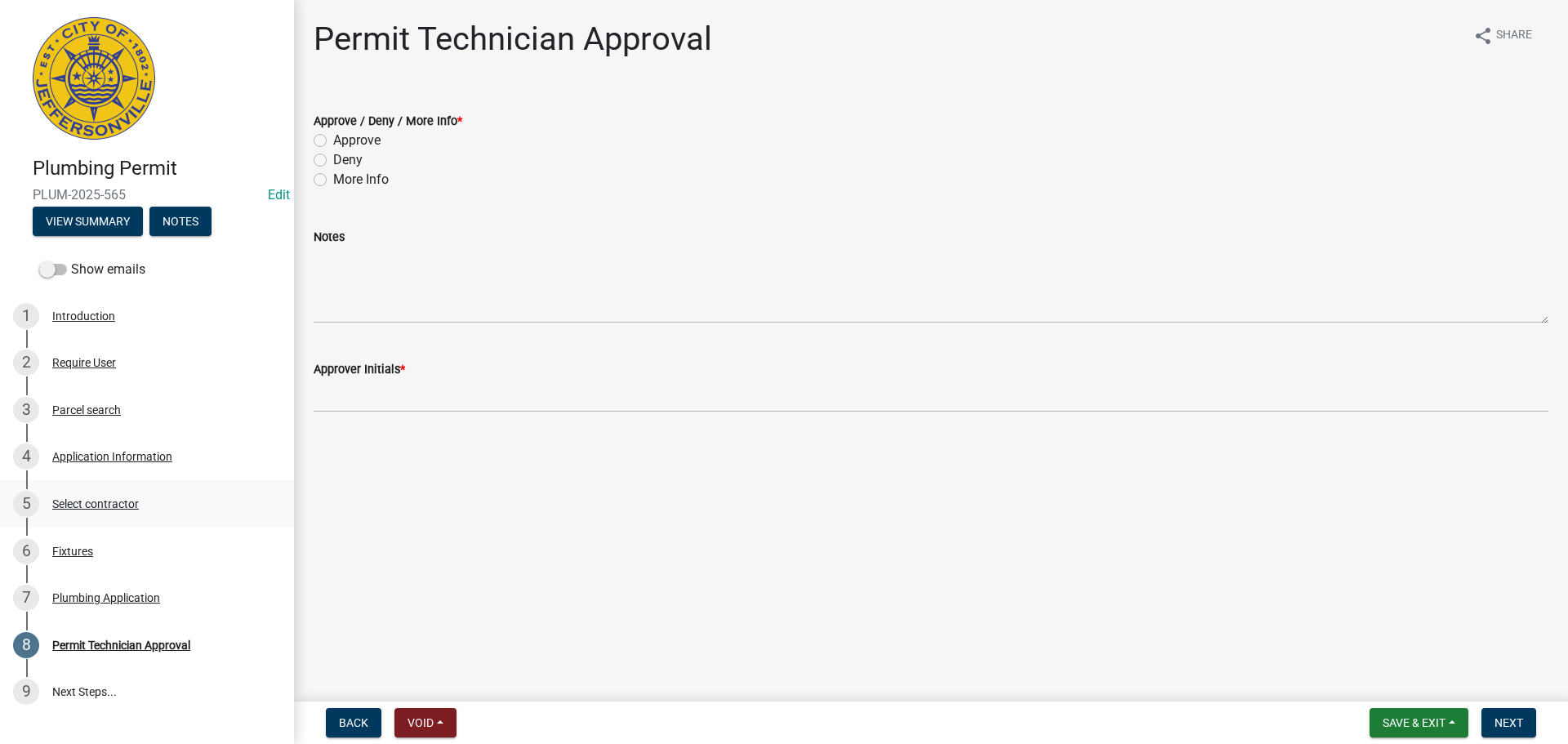
click at [73, 499] on div "Select contractor" at bounding box center [96, 505] width 87 height 12
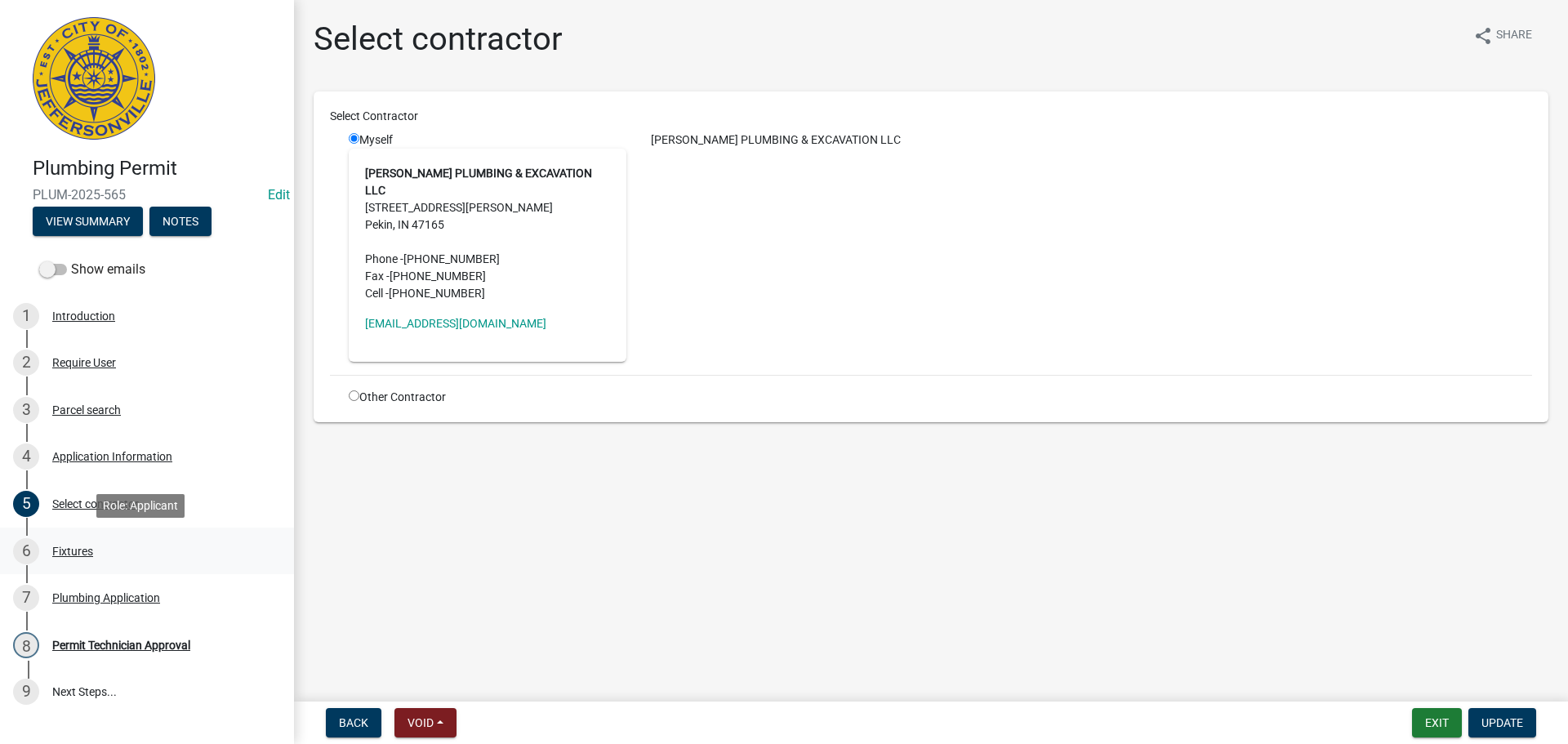
click at [64, 545] on div "Fixtures" at bounding box center [72, 551] width 40 height 12
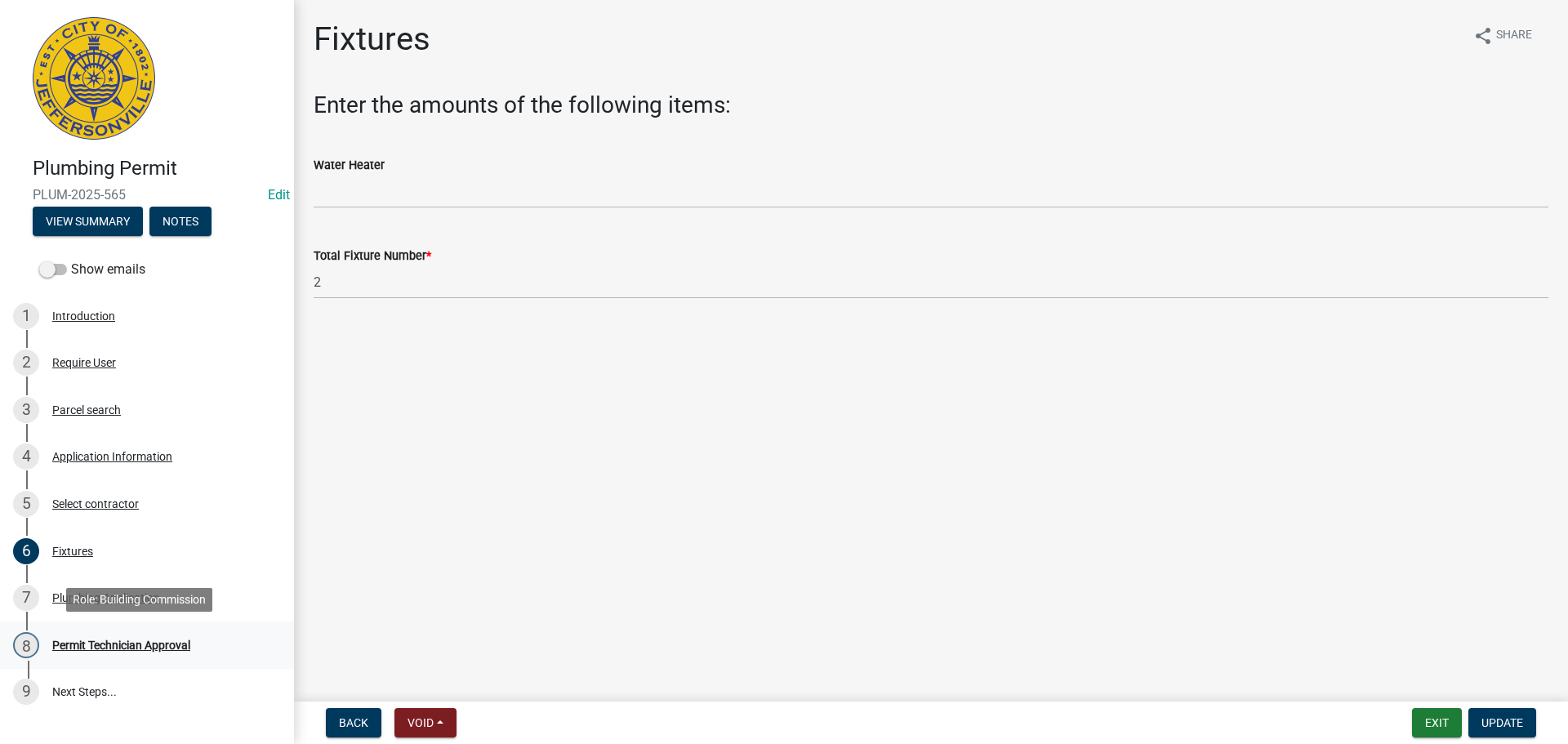
click at [93, 643] on div "Permit Technician Approval" at bounding box center [121, 646] width 138 height 12
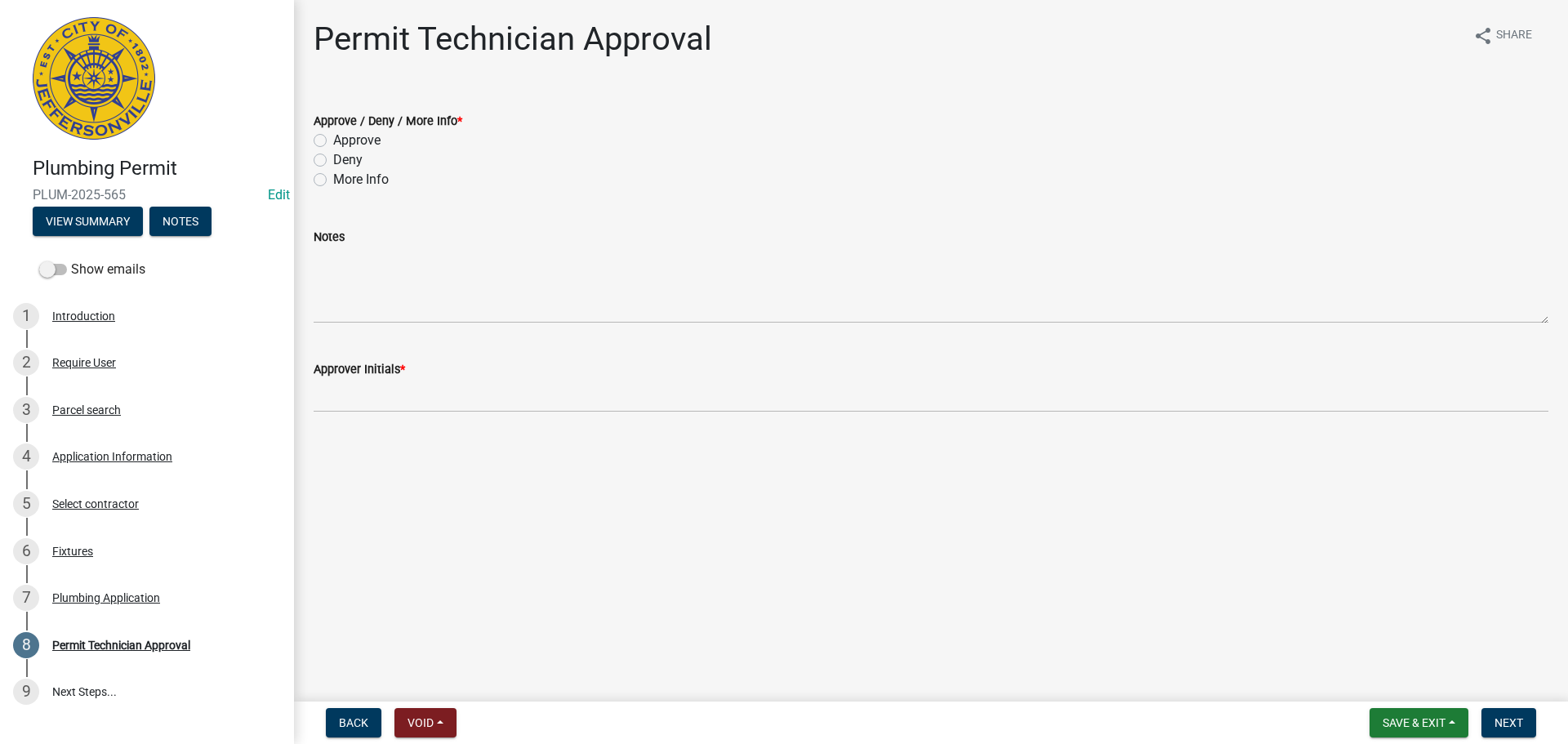
click at [364, 139] on label "Approve" at bounding box center [356, 140] width 47 height 20
click at [344, 139] on input "Approve" at bounding box center [338, 135] width 11 height 11
radio input "true"
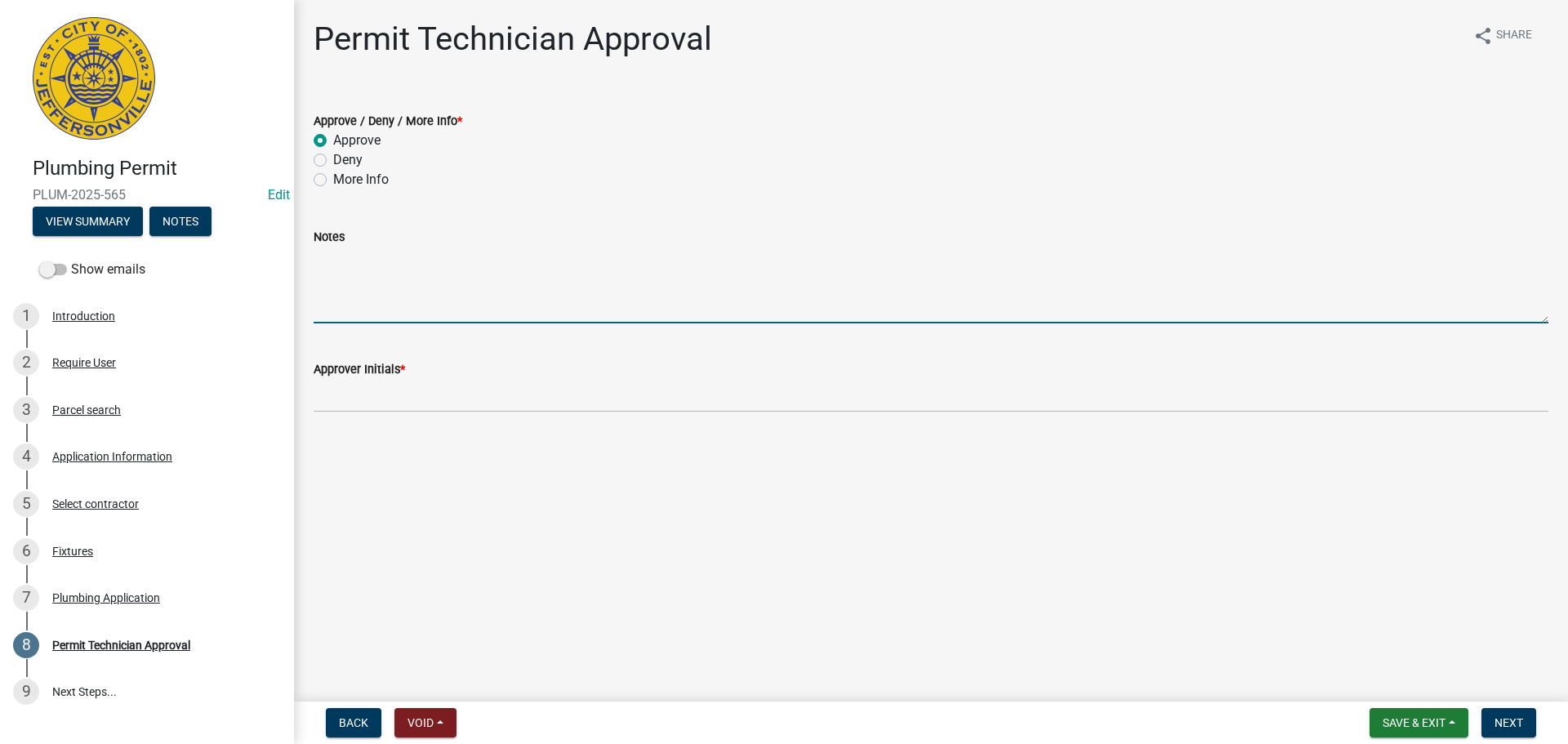
click at [394, 300] on textarea "Notes" at bounding box center [931, 286] width 1235 height 77
type textarea "Double fees and $100 fine per LW"
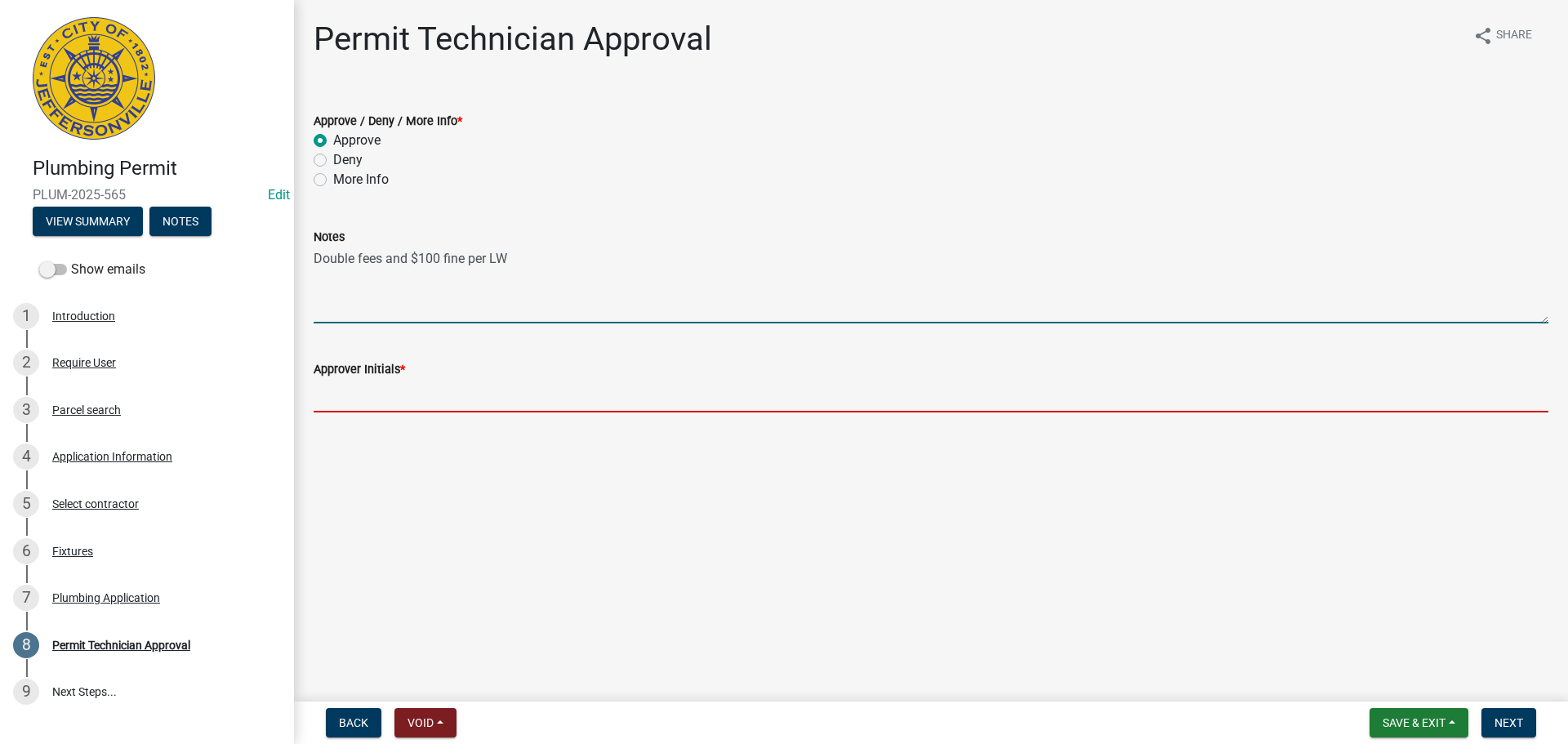
click at [408, 388] on input "Approver Initials *" at bounding box center [931, 396] width 1235 height 34
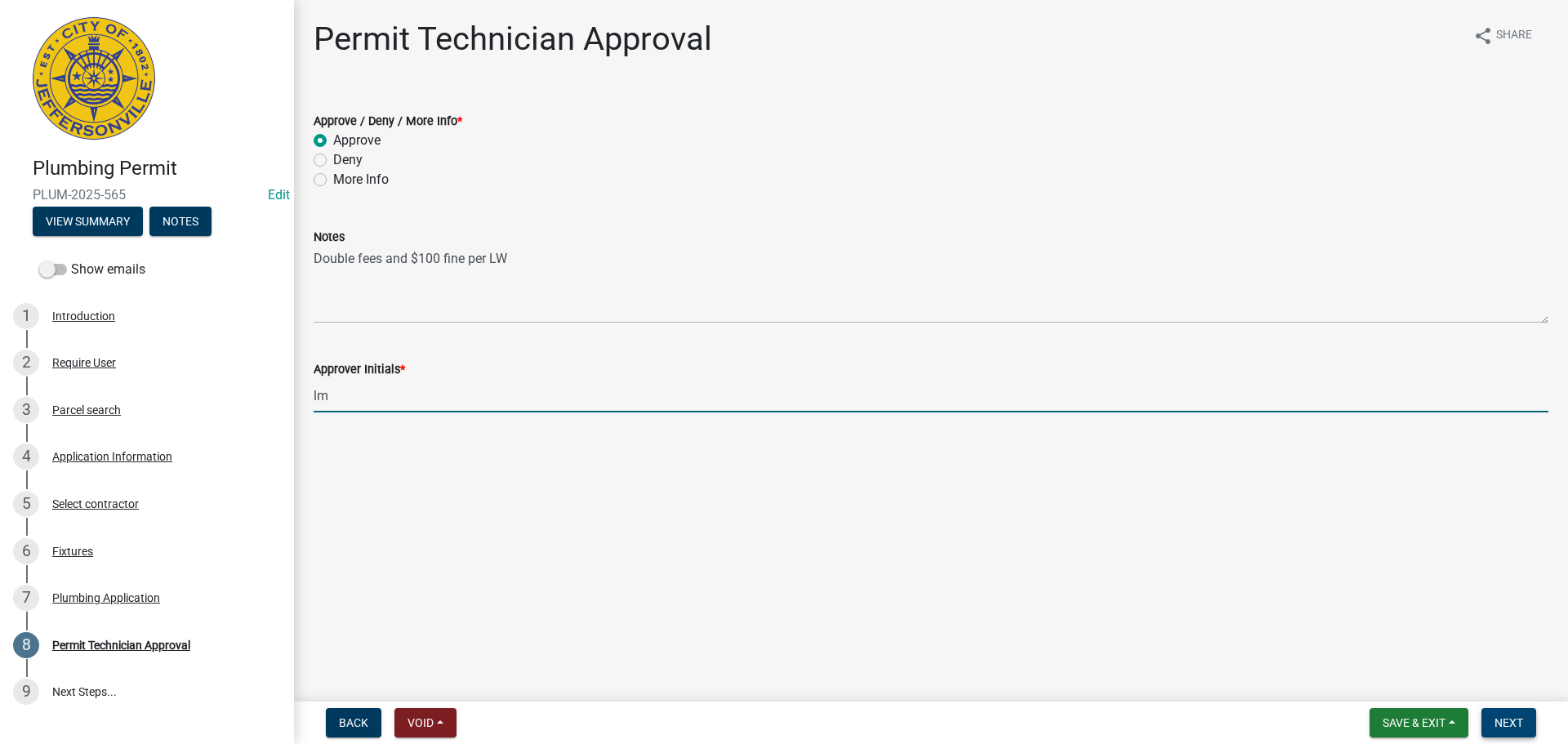
type input "lm"
click at [1529, 728] on button "Next" at bounding box center [1508, 723] width 54 height 30
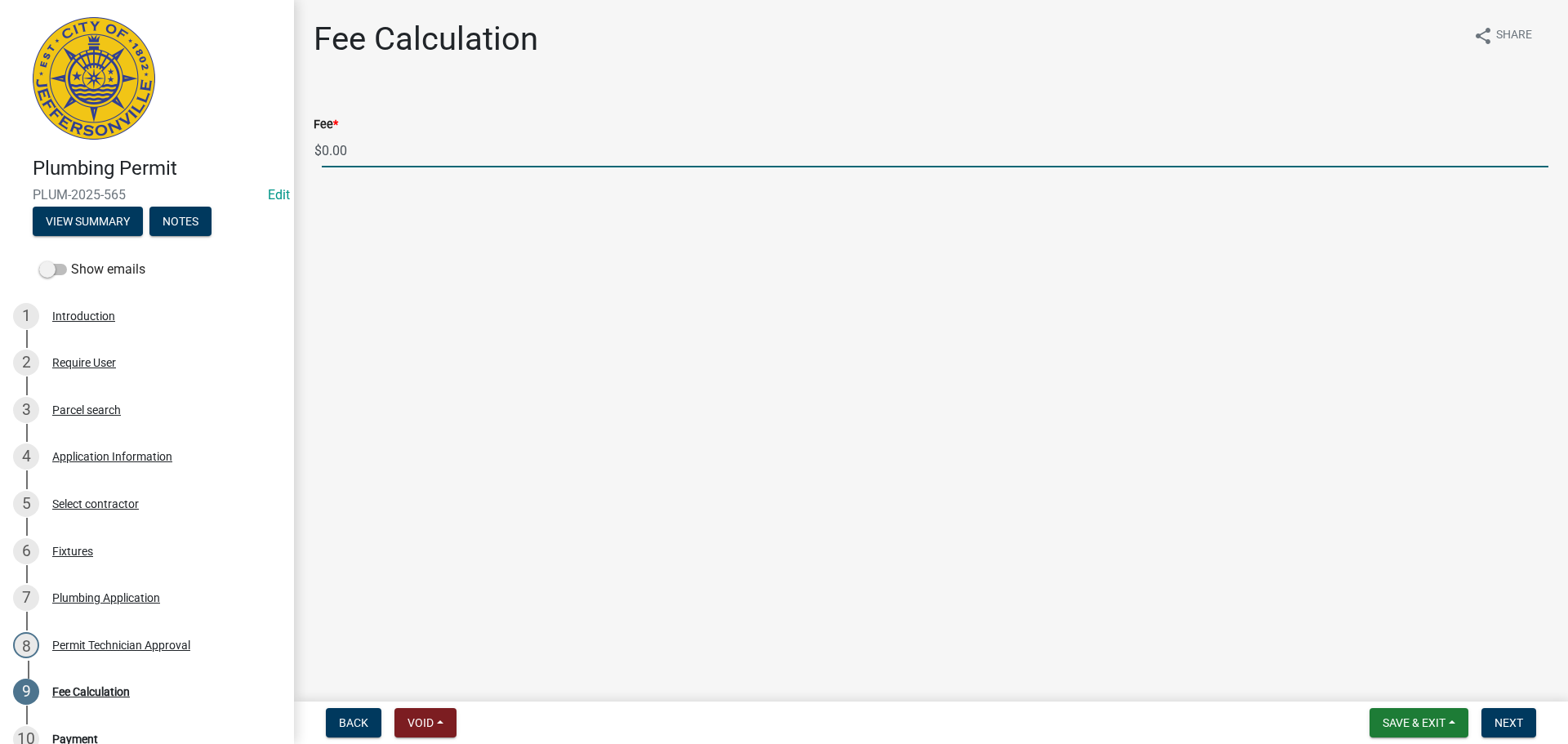
drag, startPoint x: 378, startPoint y: 148, endPoint x: 297, endPoint y: 157, distance: 81.5
click at [297, 157] on div "Fee Calculation share Share Fee * $ 0.00" at bounding box center [931, 108] width 1274 height 177
type input "270.00"
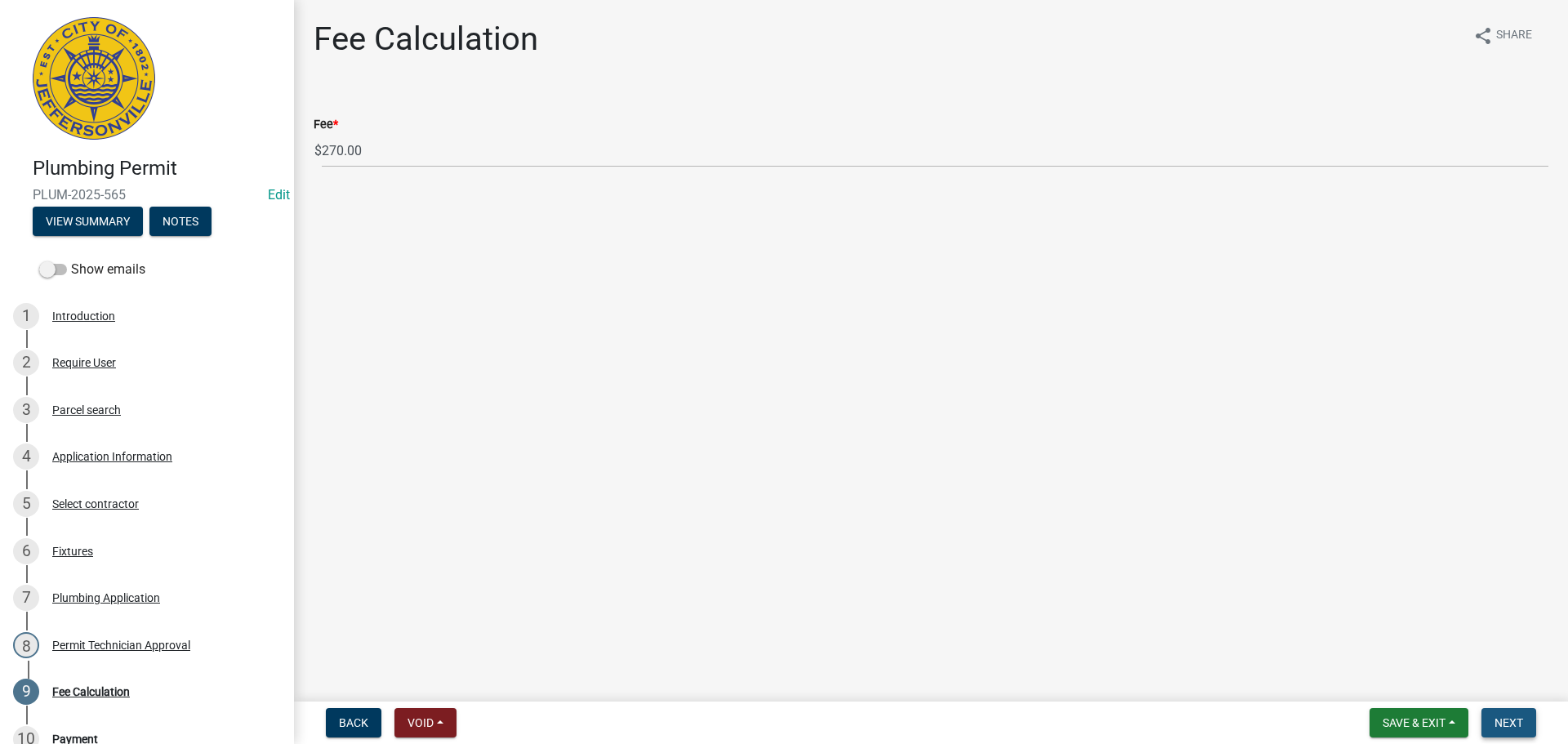
click at [1495, 722] on span "Next" at bounding box center [1509, 722] width 29 height 13
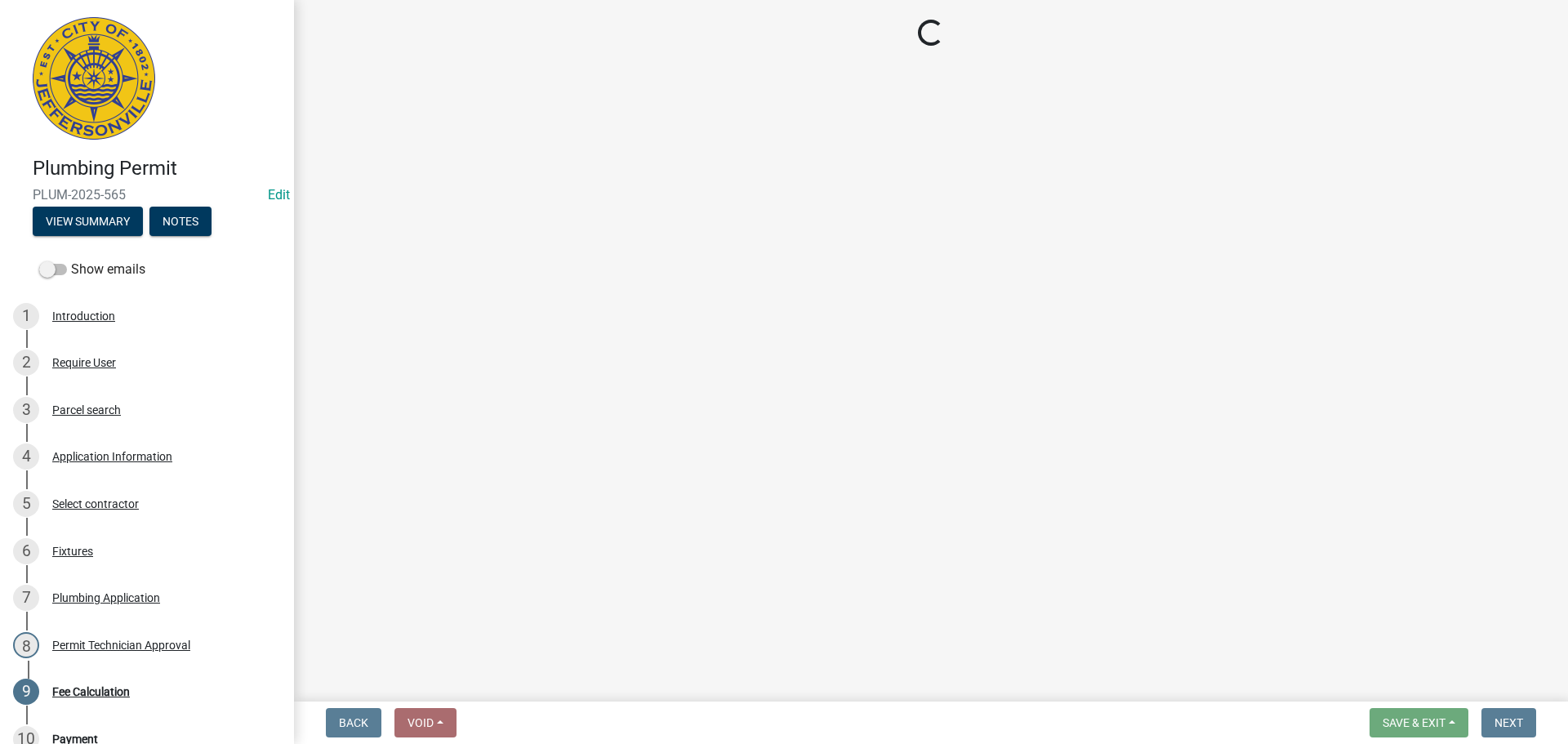
select select "3: 3"
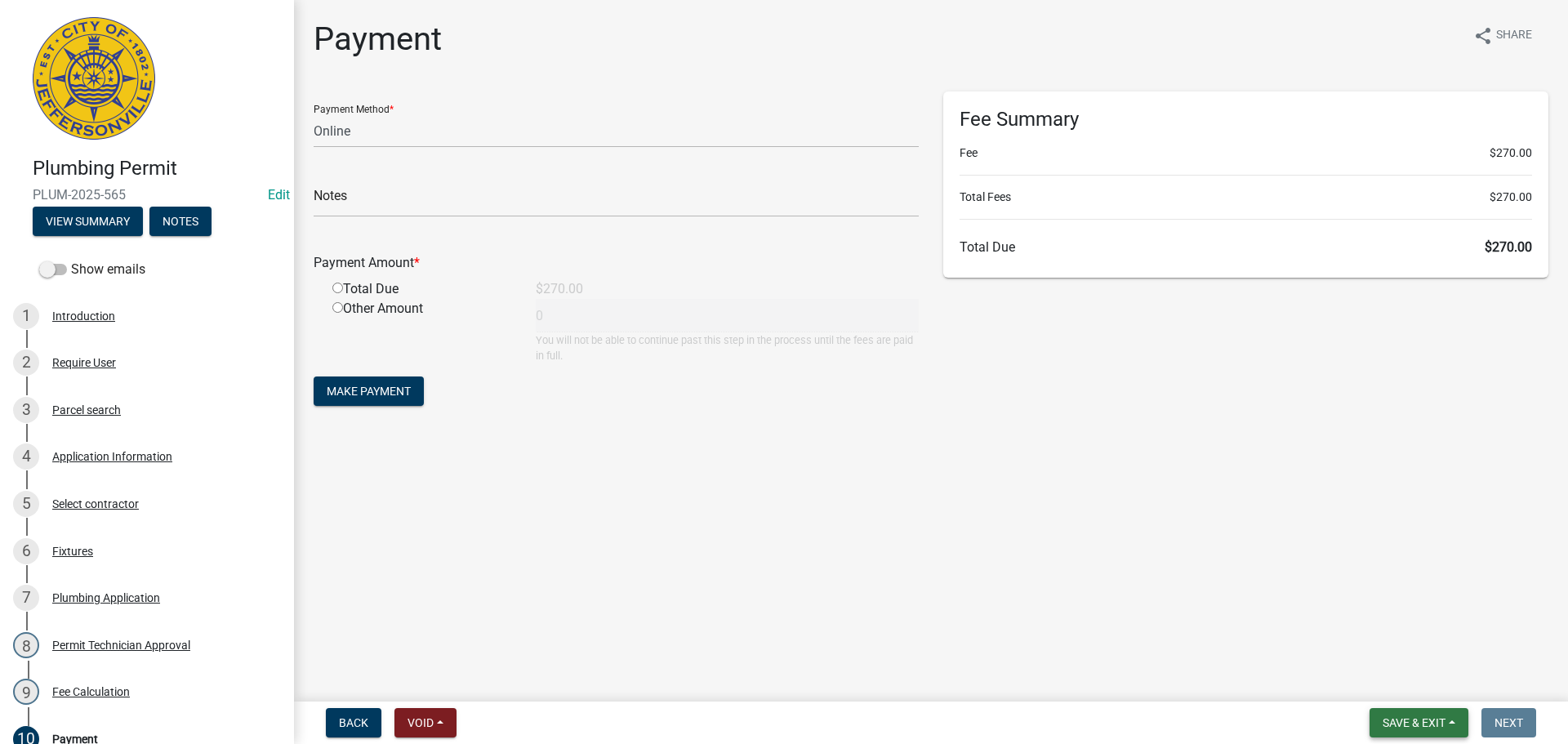
click at [1414, 724] on span "Save & Exit" at bounding box center [1414, 722] width 63 height 13
click at [1419, 683] on button "Save & Exit" at bounding box center [1403, 681] width 130 height 40
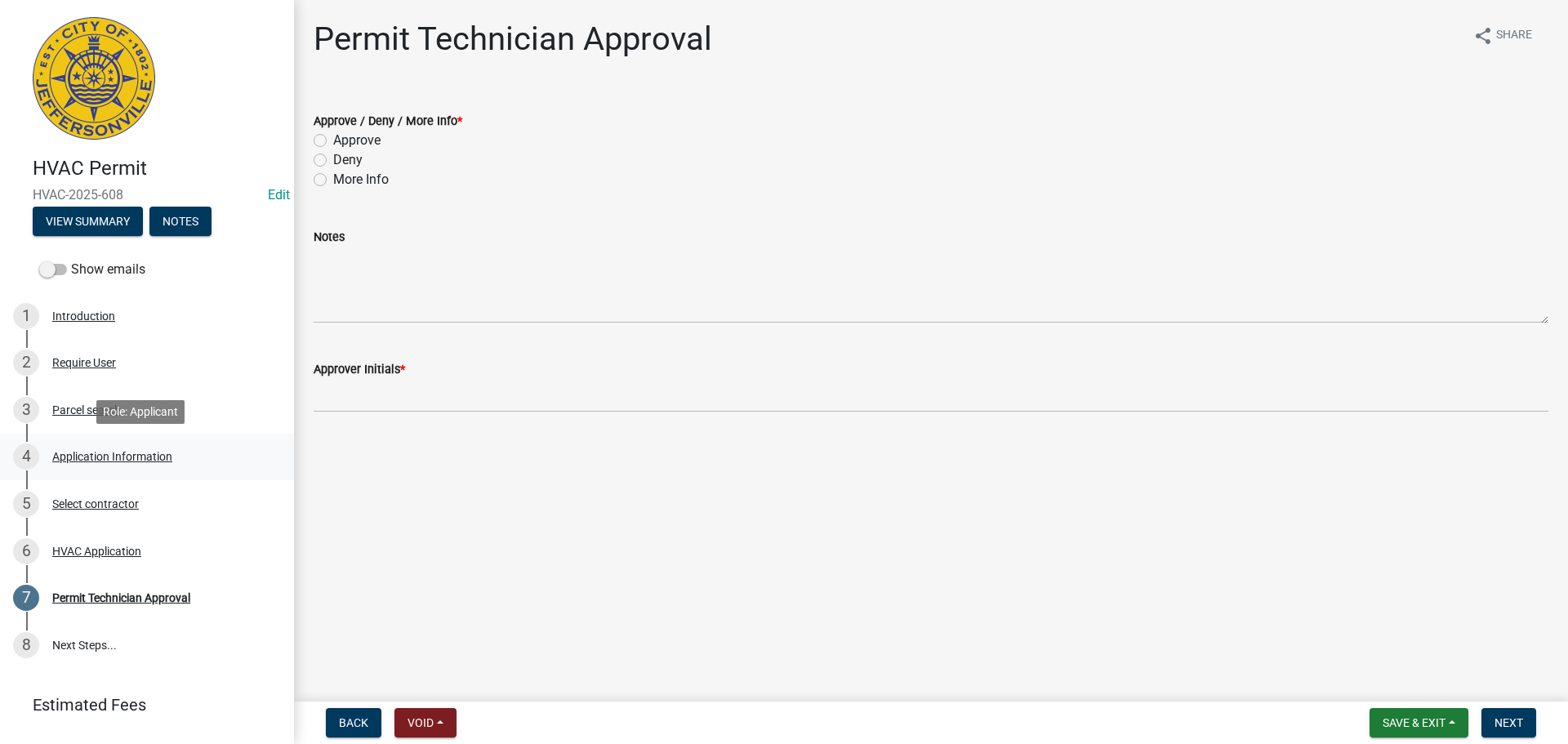
click at [156, 456] on div "Application Information" at bounding box center [113, 457] width 120 height 12
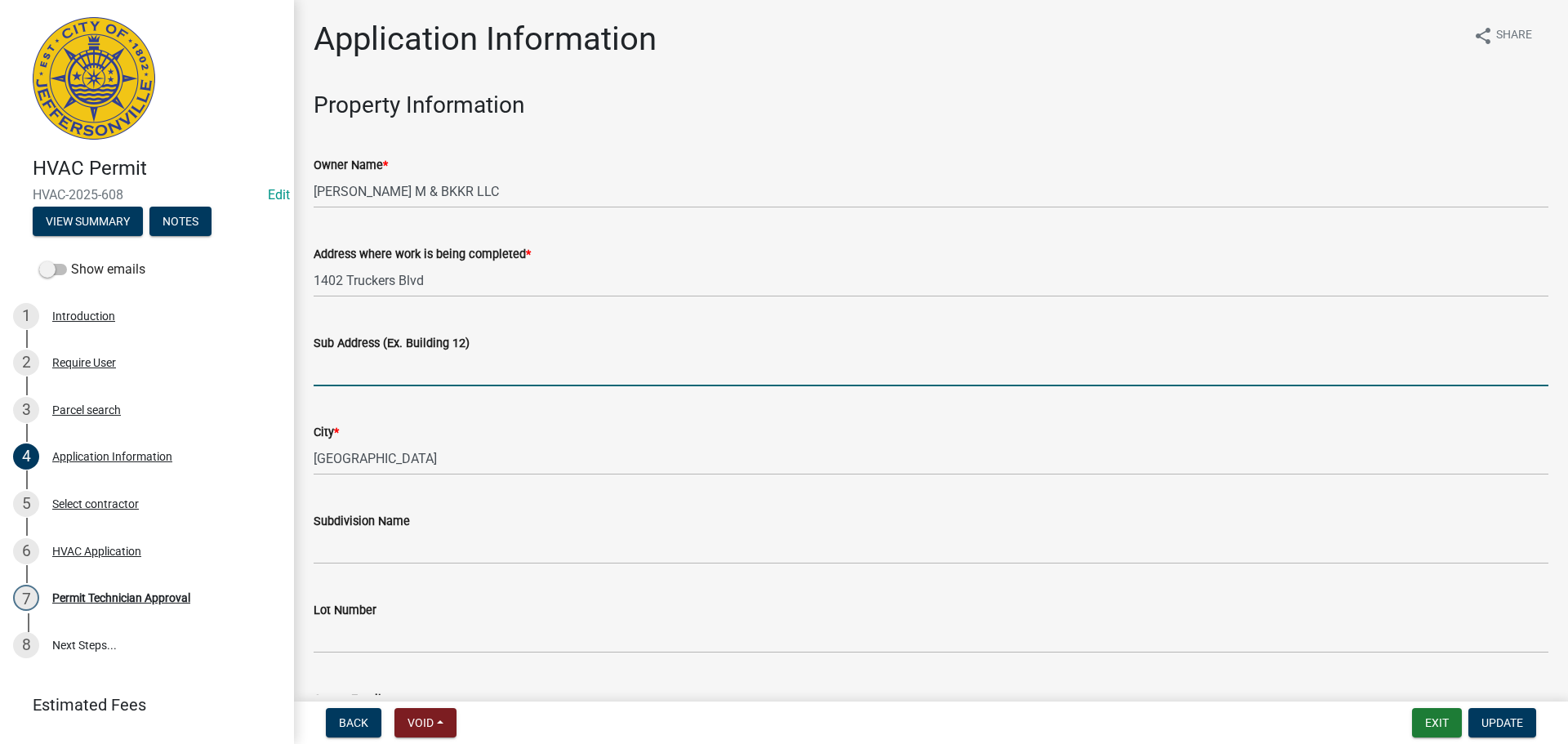
click at [479, 356] on input "Sub Address (Ex. Building 12)" at bounding box center [931, 370] width 1235 height 34
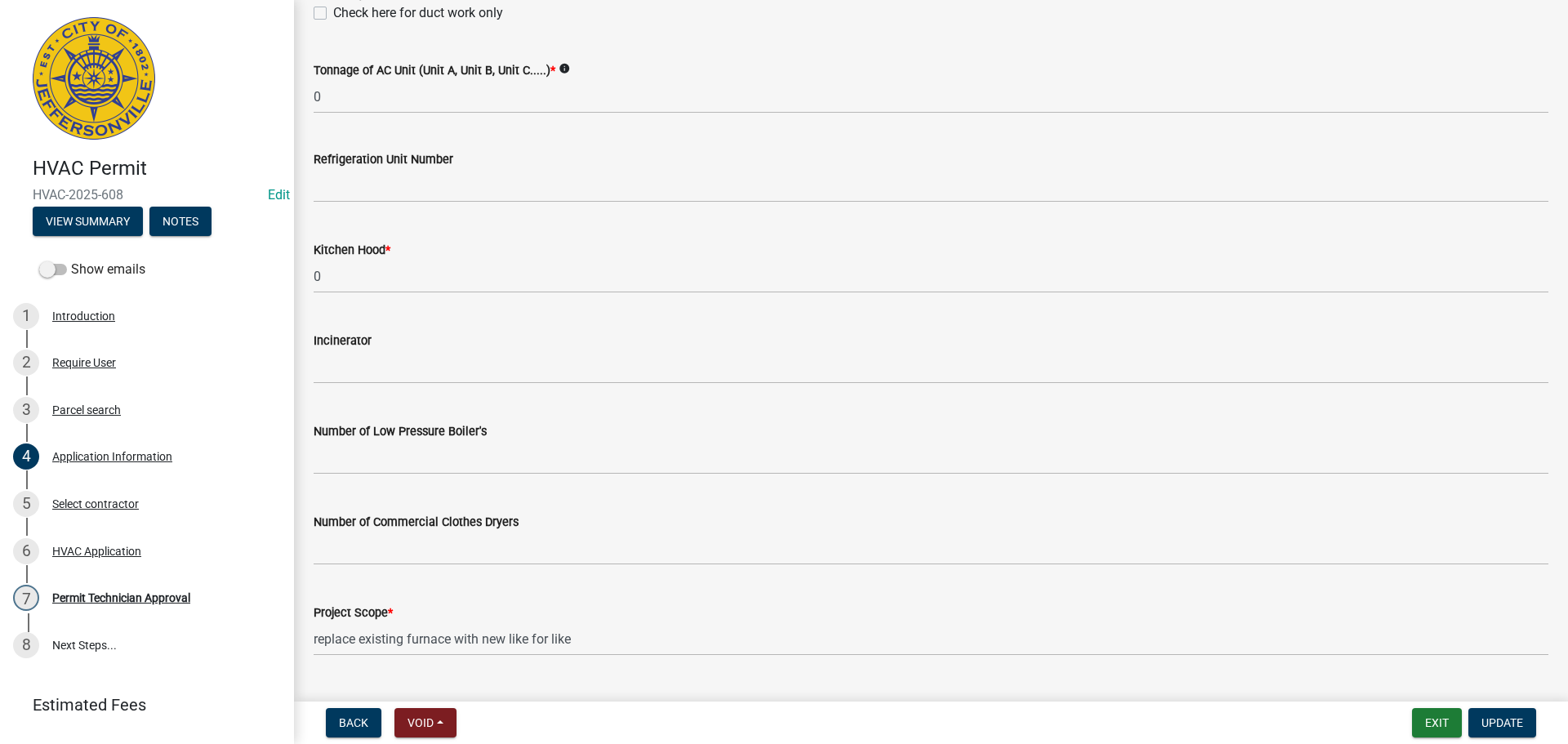
scroll to position [1100, 0]
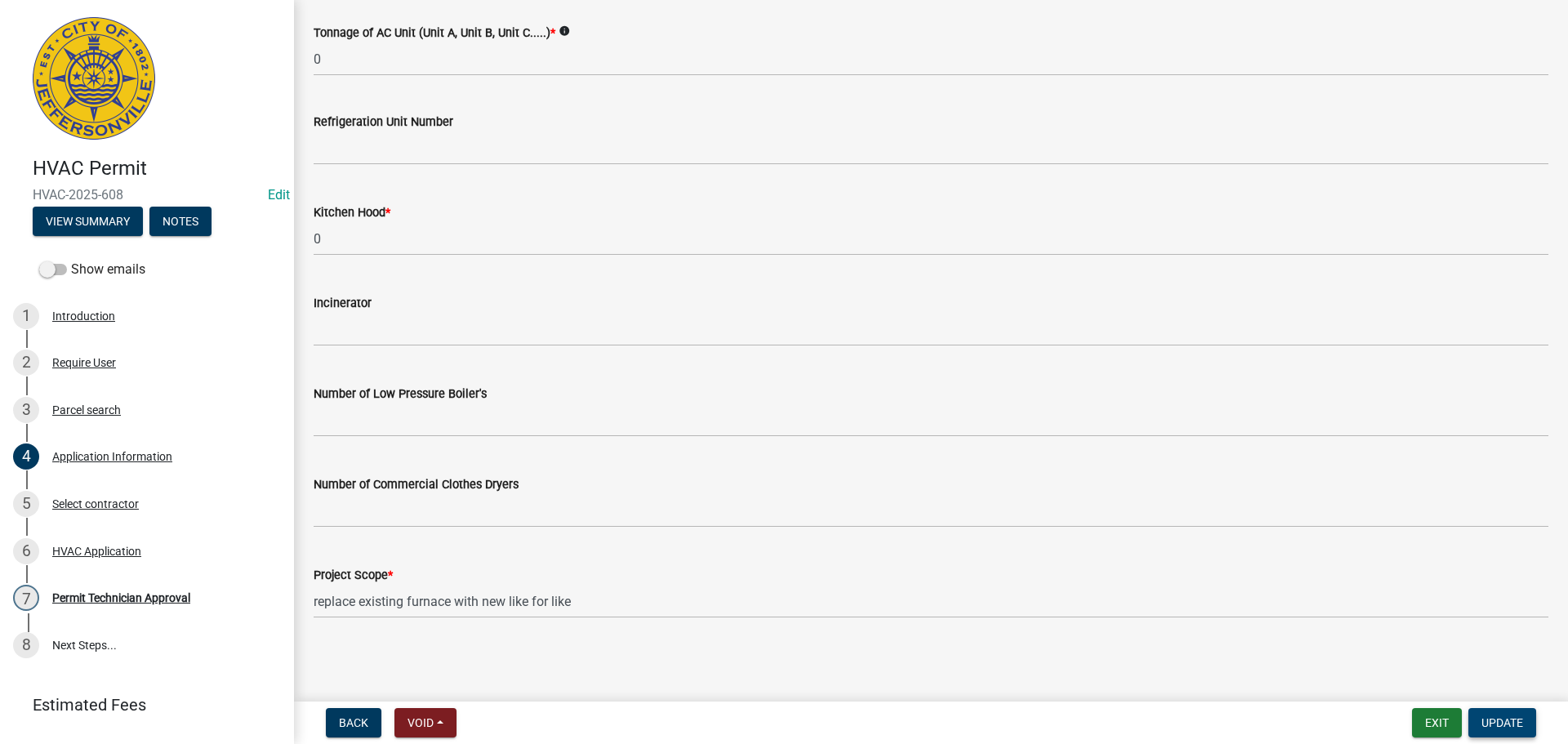
type input "1402 Truckers Blvd."
click at [1474, 717] on button "Update" at bounding box center [1502, 723] width 68 height 30
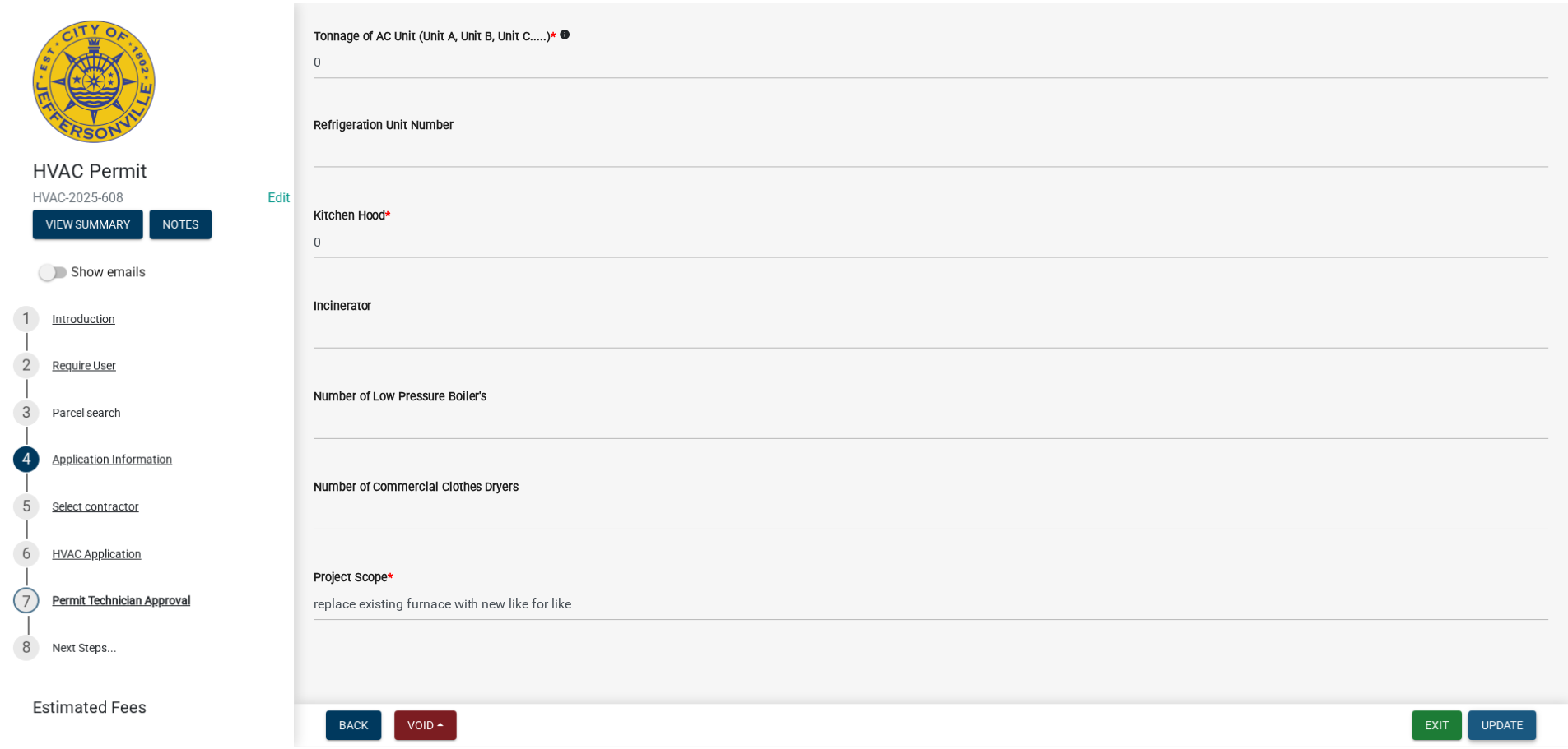
scroll to position [0, 0]
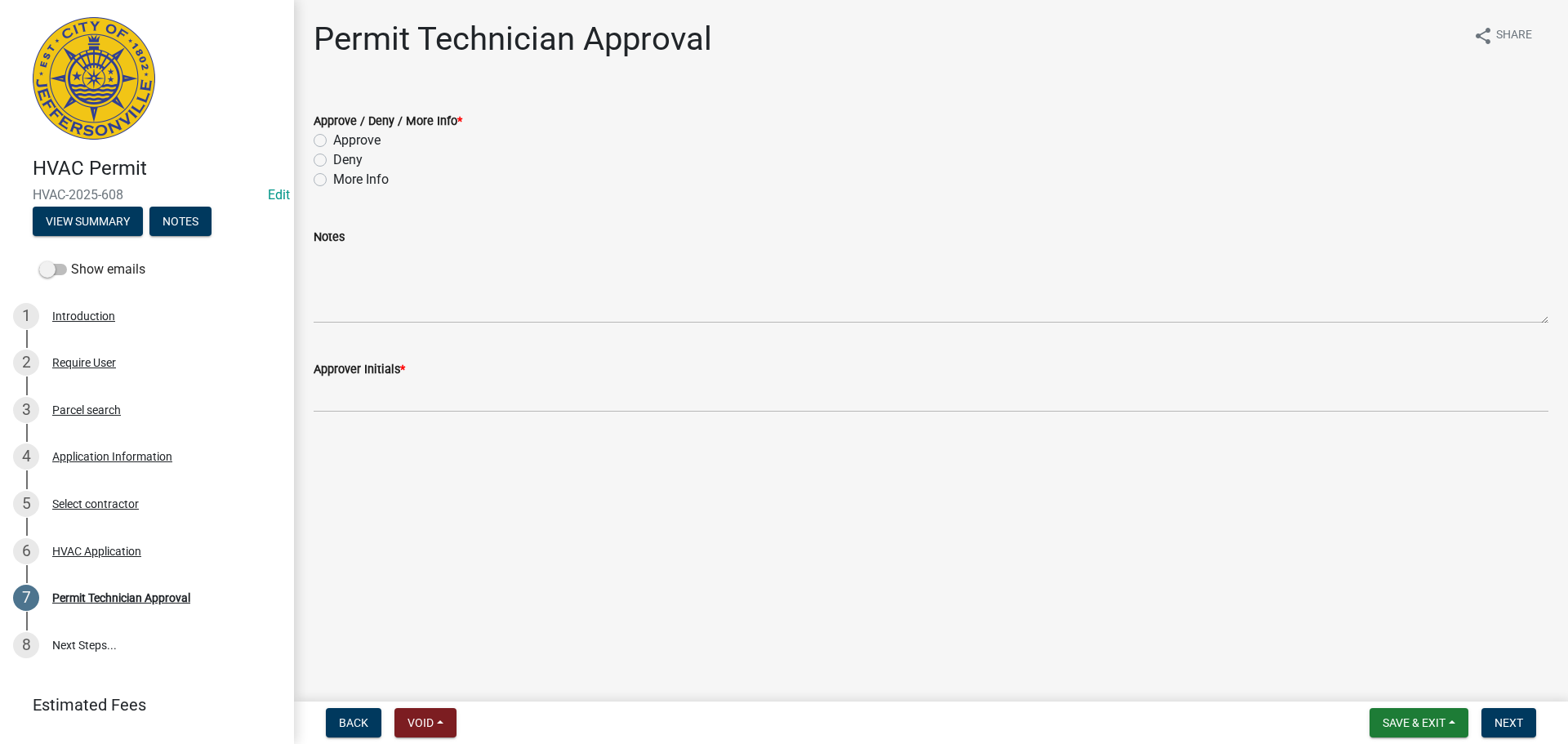
click at [361, 138] on label "Approve" at bounding box center [356, 140] width 47 height 20
click at [344, 138] on input "Approve" at bounding box center [338, 135] width 11 height 11
radio input "true"
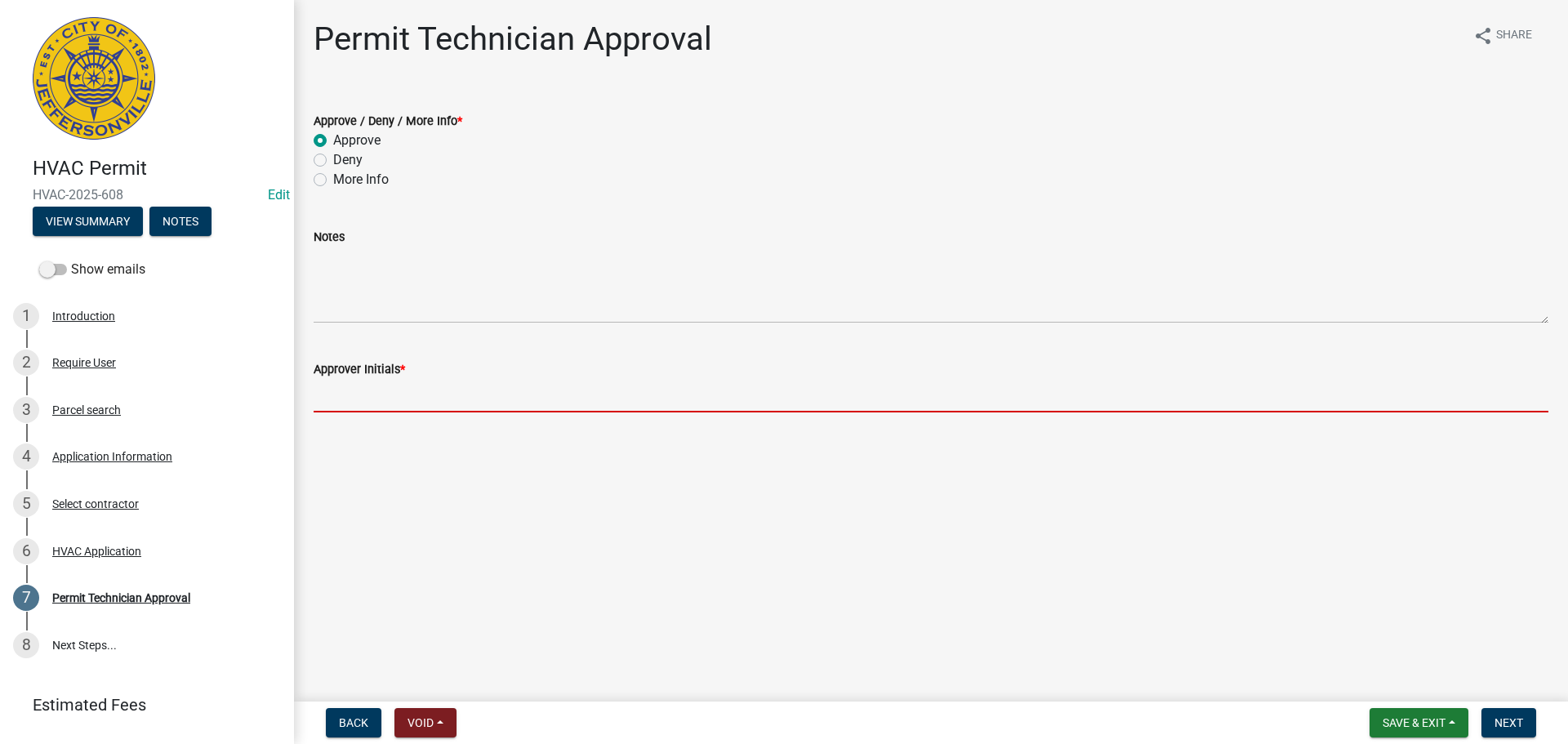
click at [353, 394] on input "Approver Initials *" at bounding box center [931, 396] width 1235 height 34
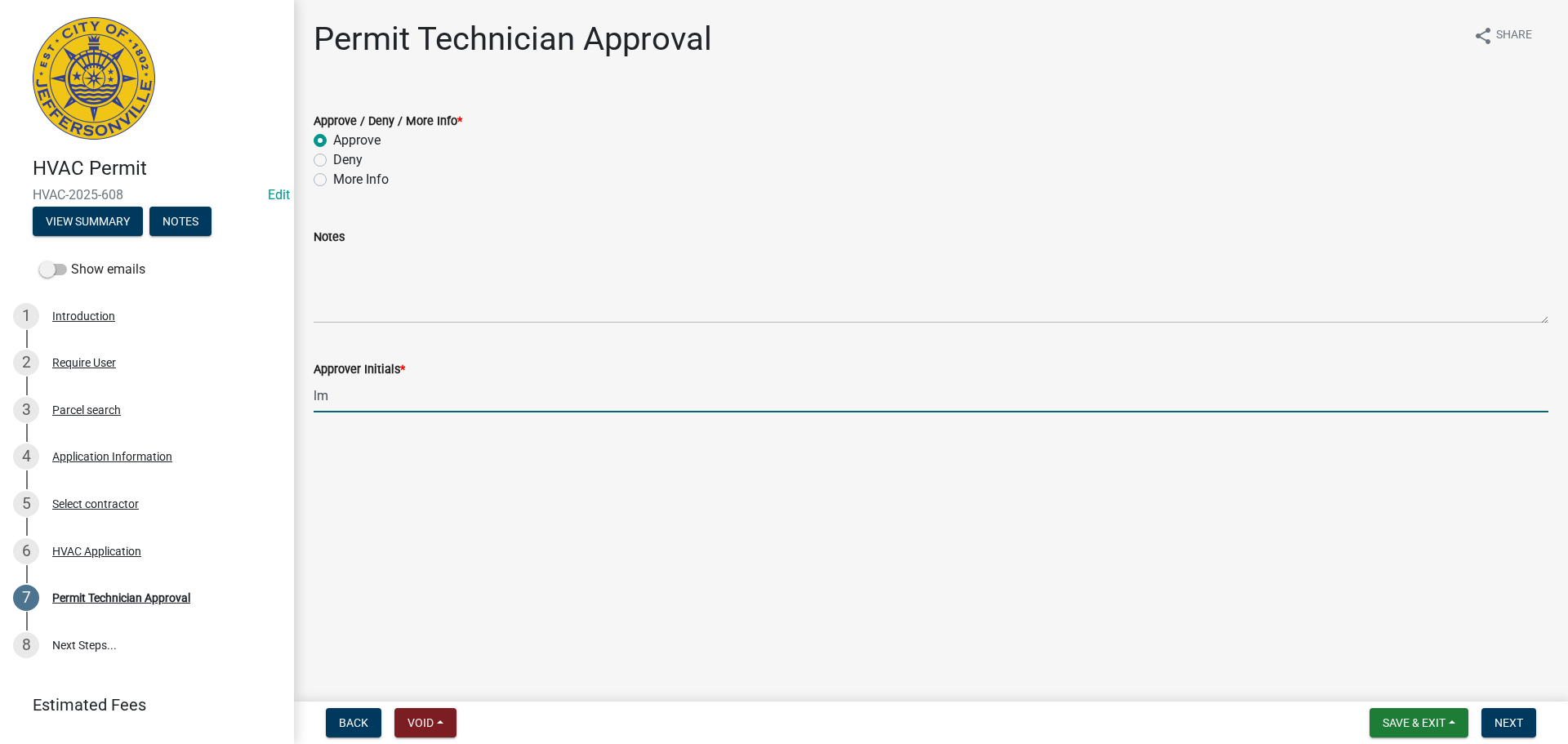
type input "lm"
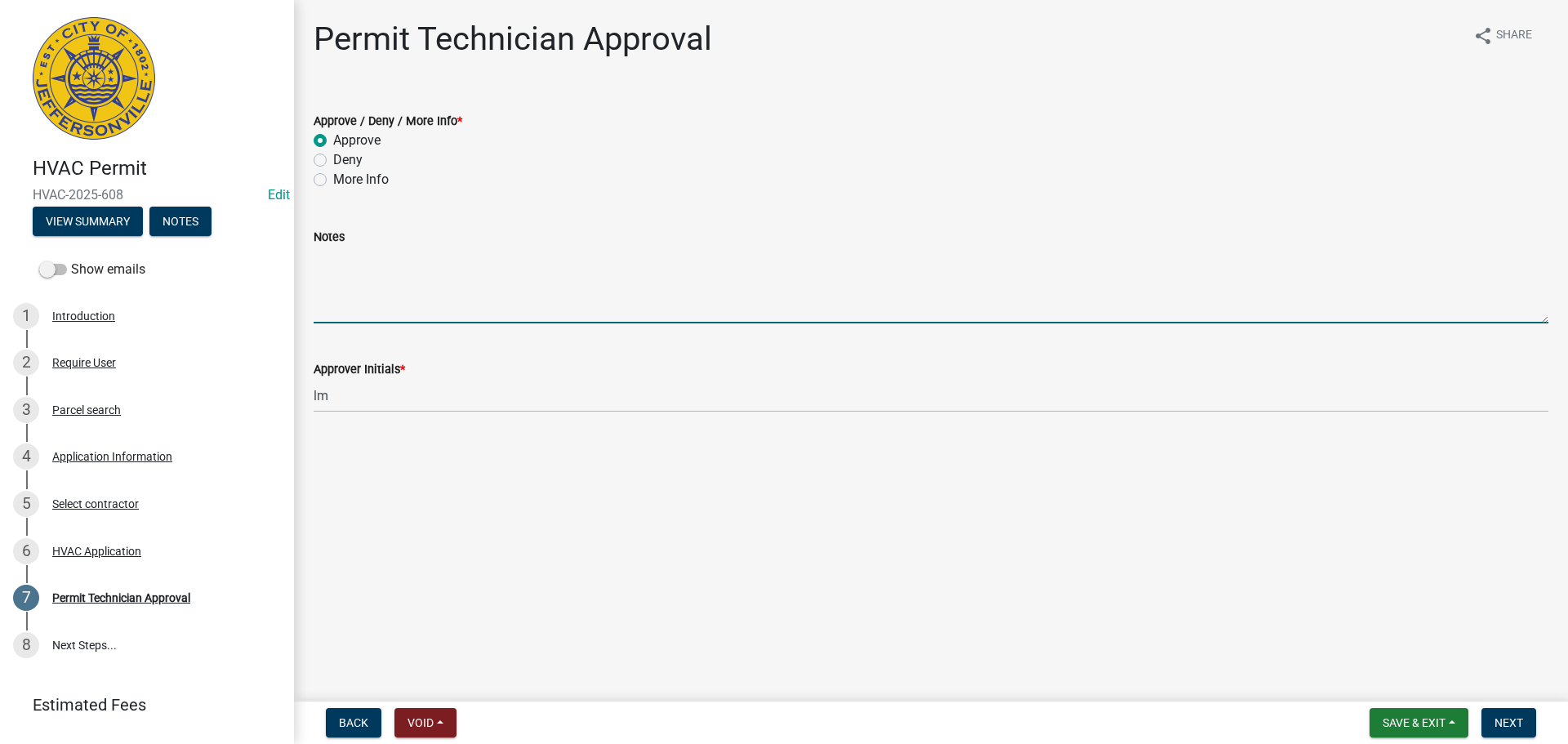
click at [423, 281] on textarea "Notes" at bounding box center [931, 286] width 1235 height 77
type textarea "Heating unit only."
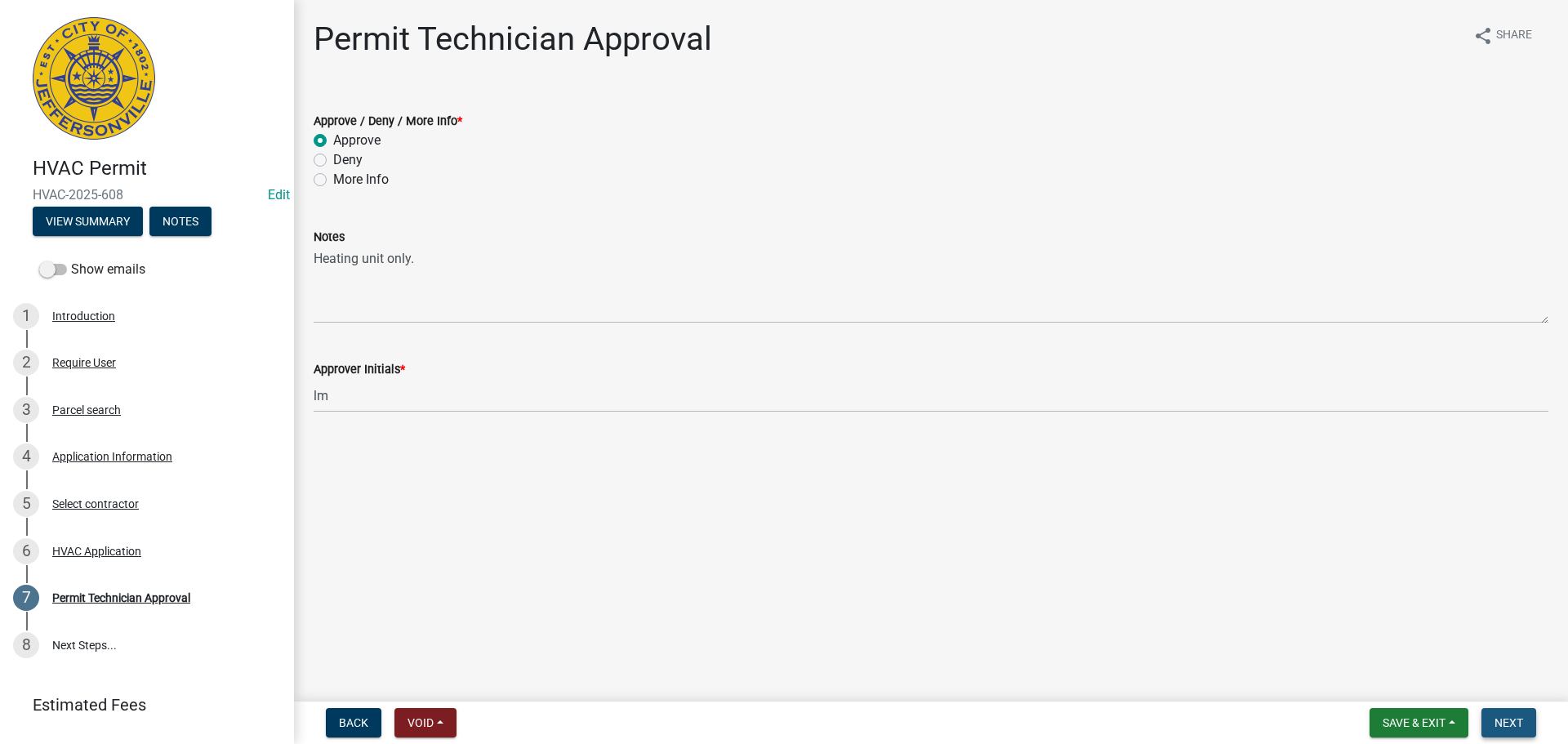
click at [1514, 721] on span "Next" at bounding box center [1509, 722] width 29 height 13
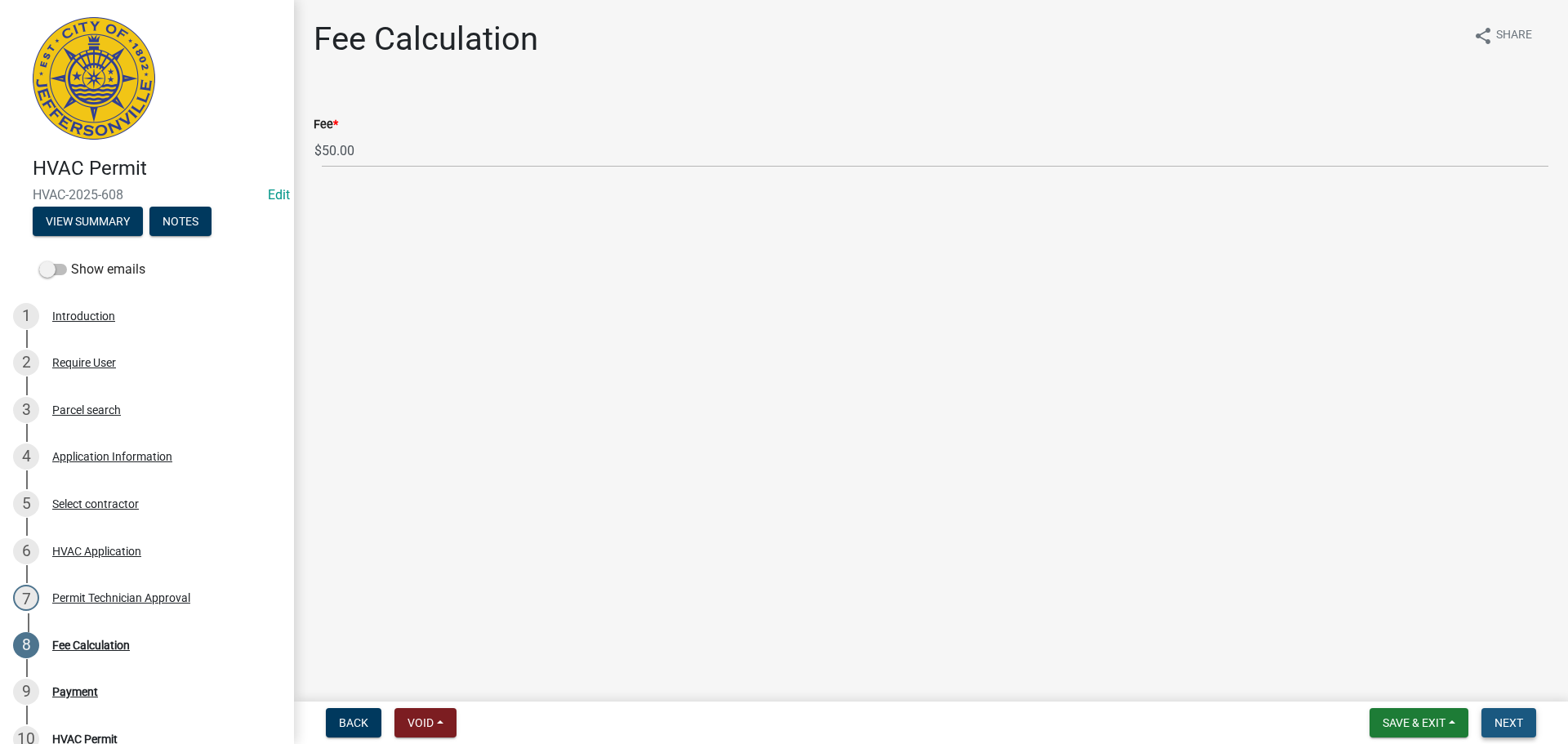
click at [1514, 721] on span "Next" at bounding box center [1509, 722] width 29 height 13
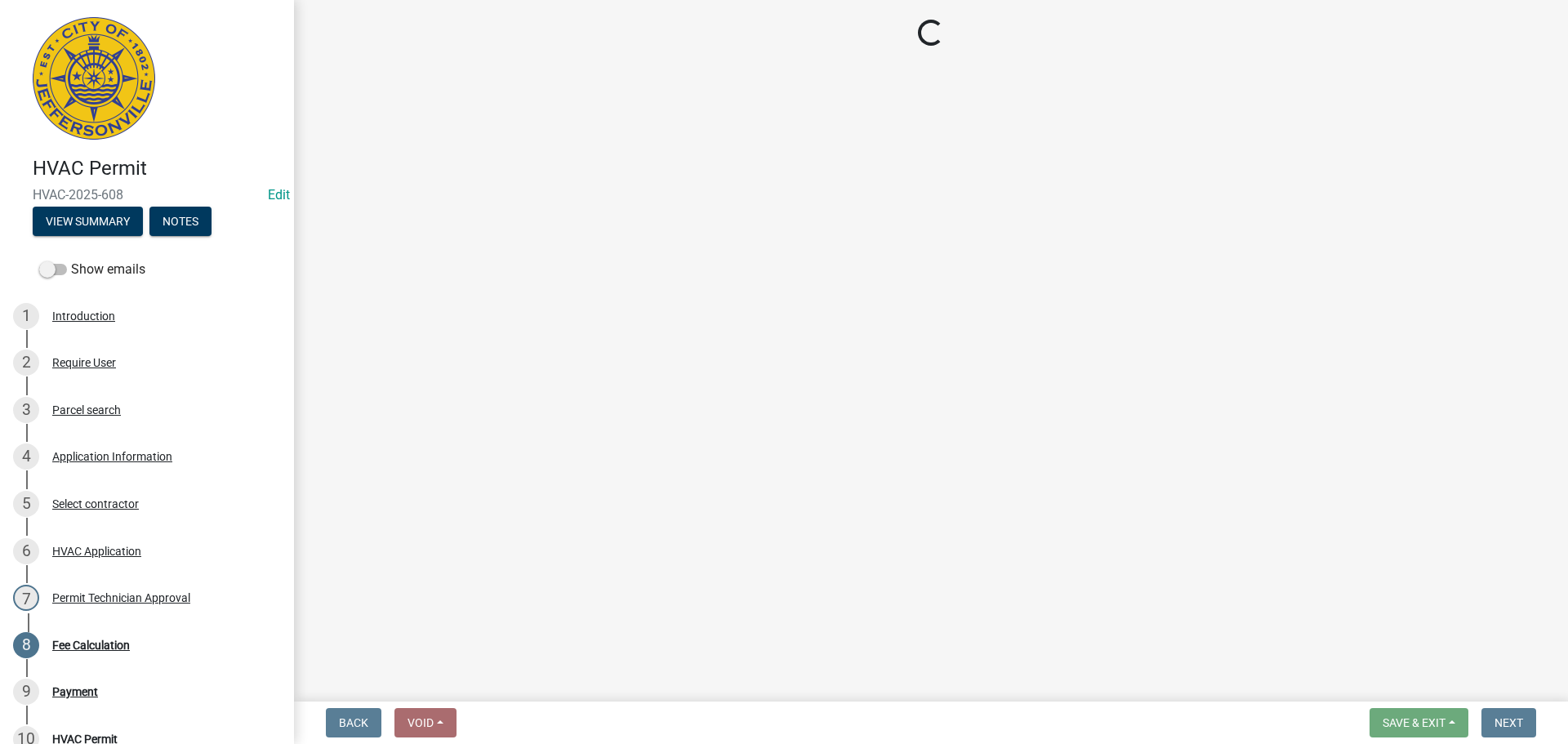
select select "3: 3"
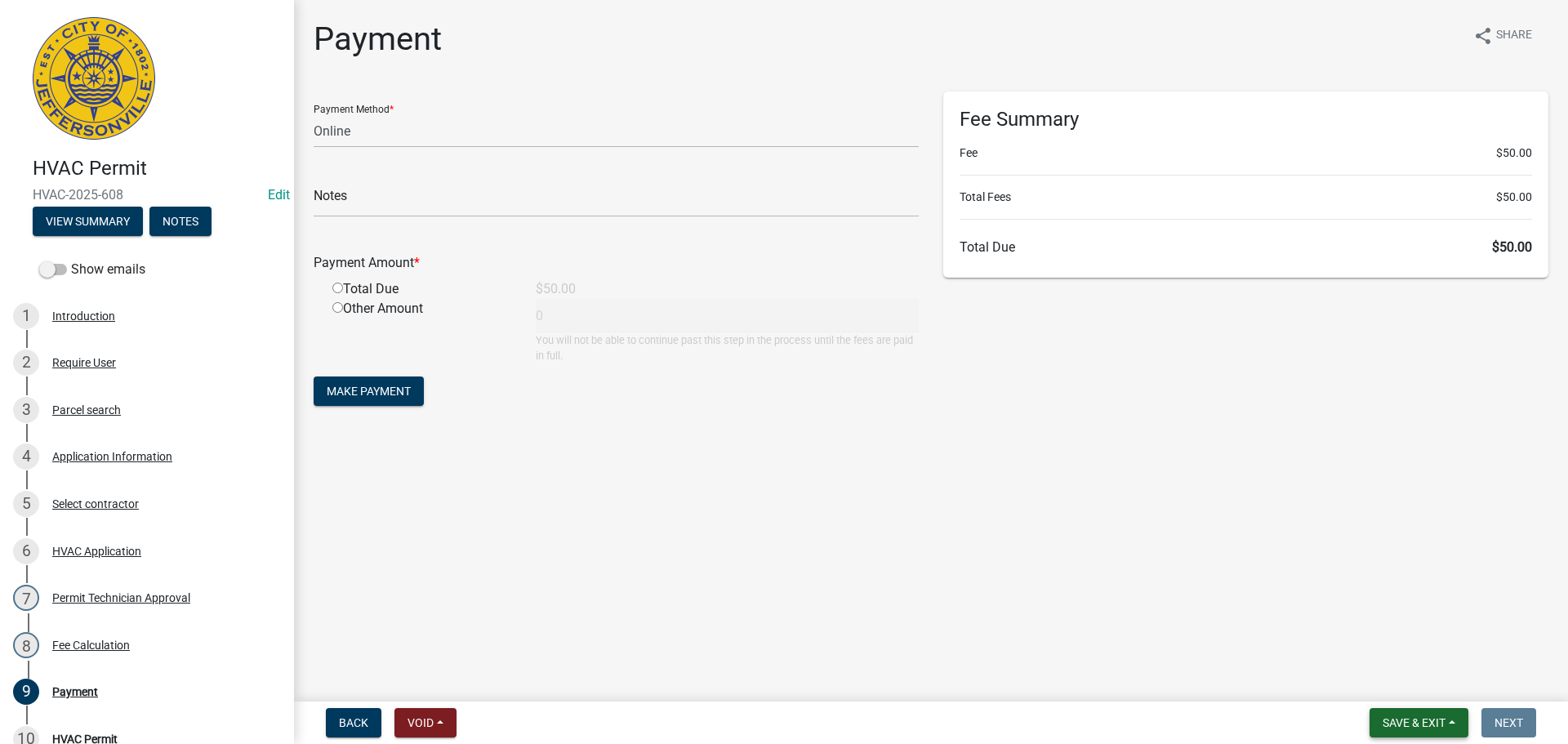
click at [1450, 718] on button "Save & Exit" at bounding box center [1419, 723] width 99 height 30
click at [1449, 686] on button "Save & Exit" at bounding box center [1403, 681] width 130 height 40
